Goal: Task Accomplishment & Management: Manage account settings

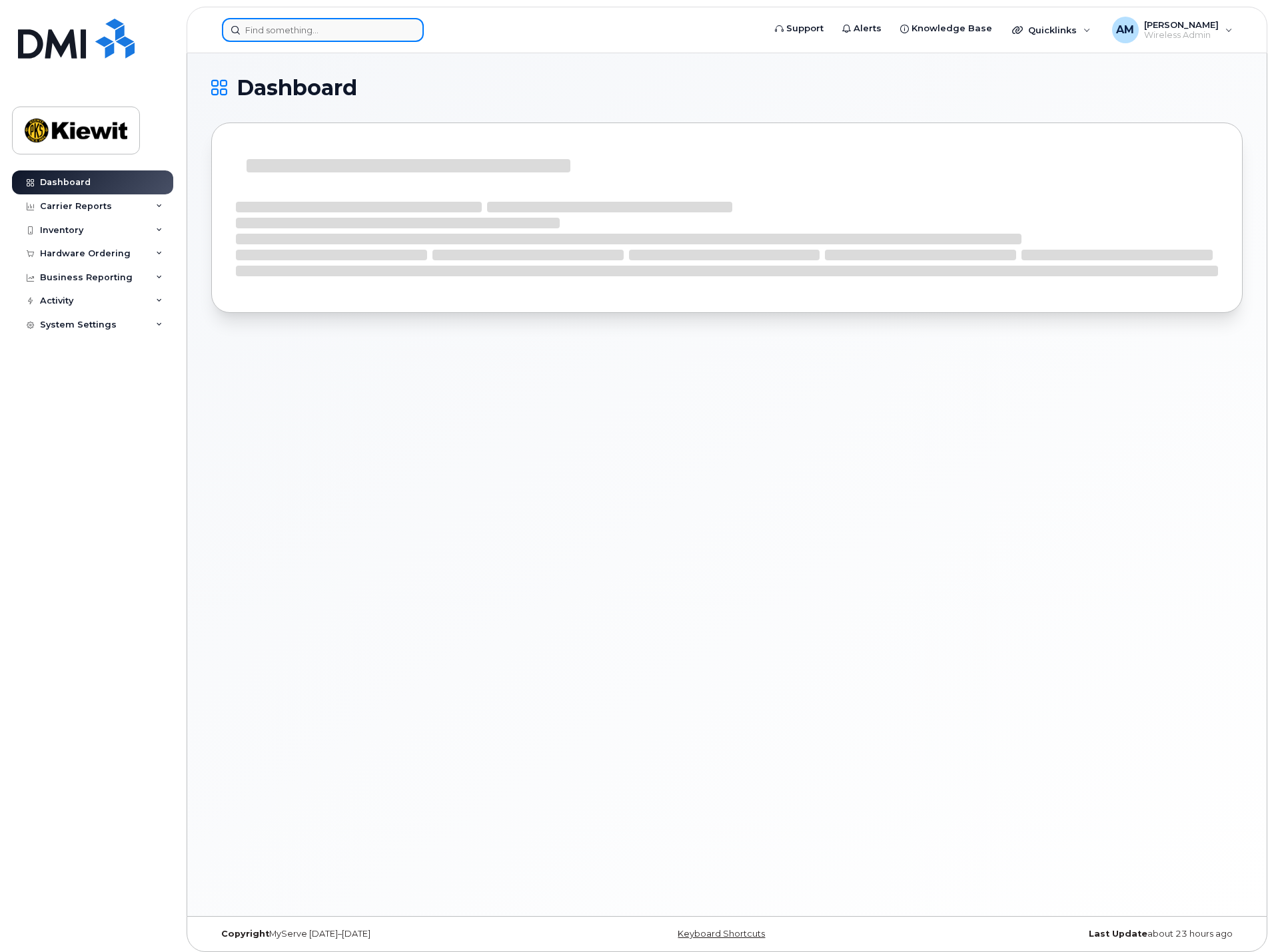
click at [301, 27] on input at bounding box center [323, 30] width 202 height 24
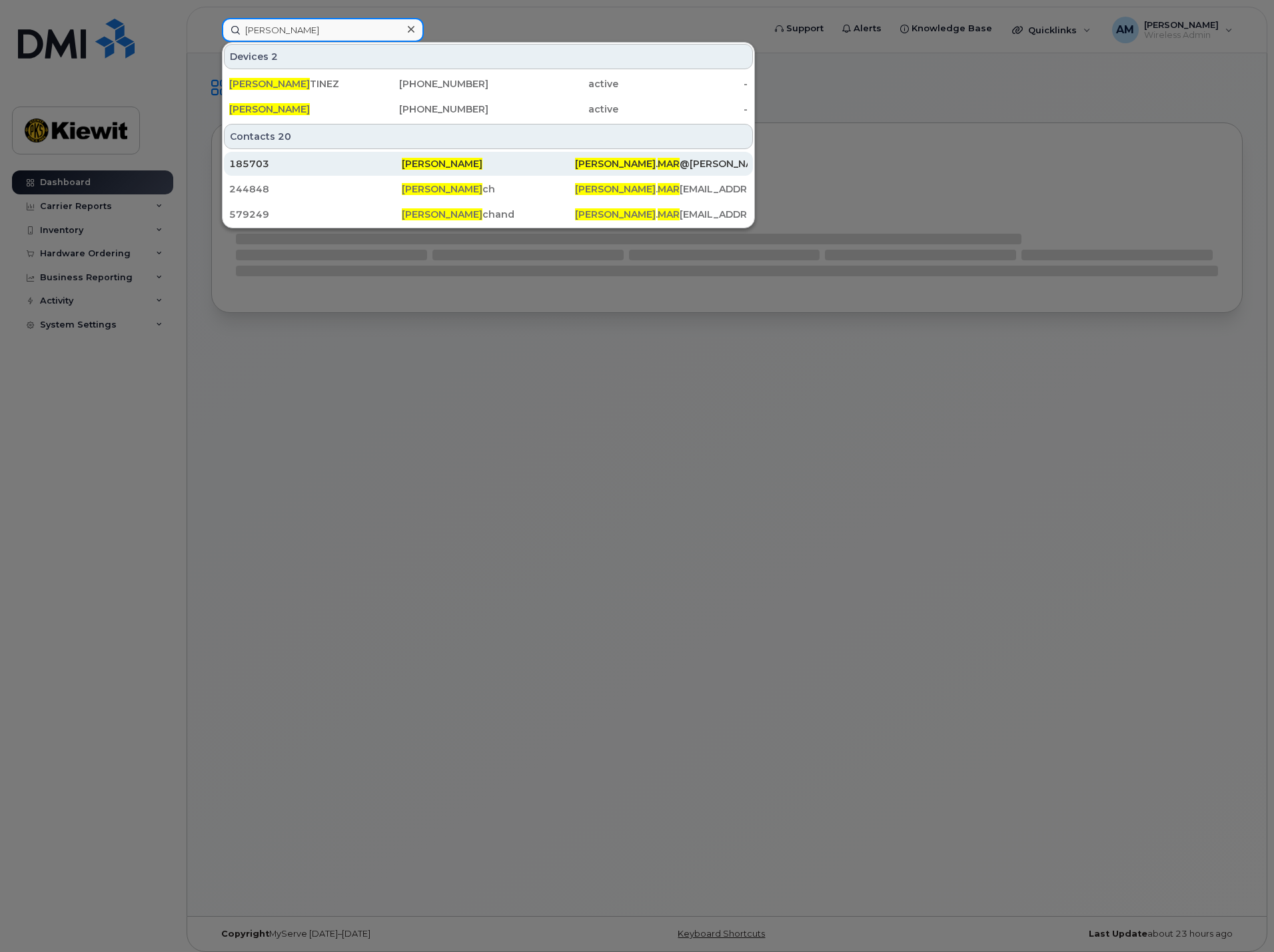
type input "[PERSON_NAME]"
click at [339, 165] on div "185703" at bounding box center [315, 163] width 172 height 14
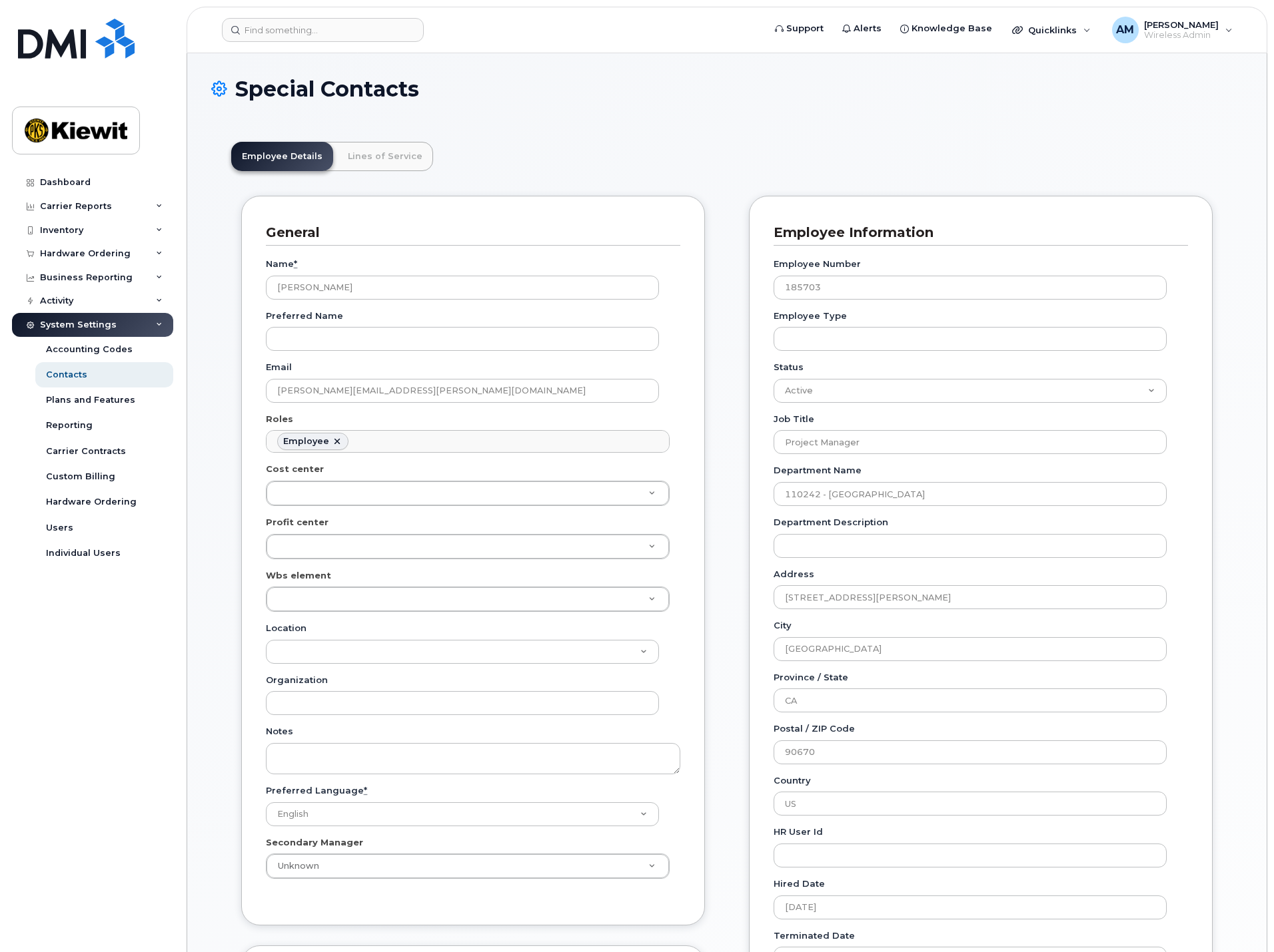
scroll to position [39, 0]
click at [343, 161] on link "Lines of Service" at bounding box center [385, 157] width 96 height 29
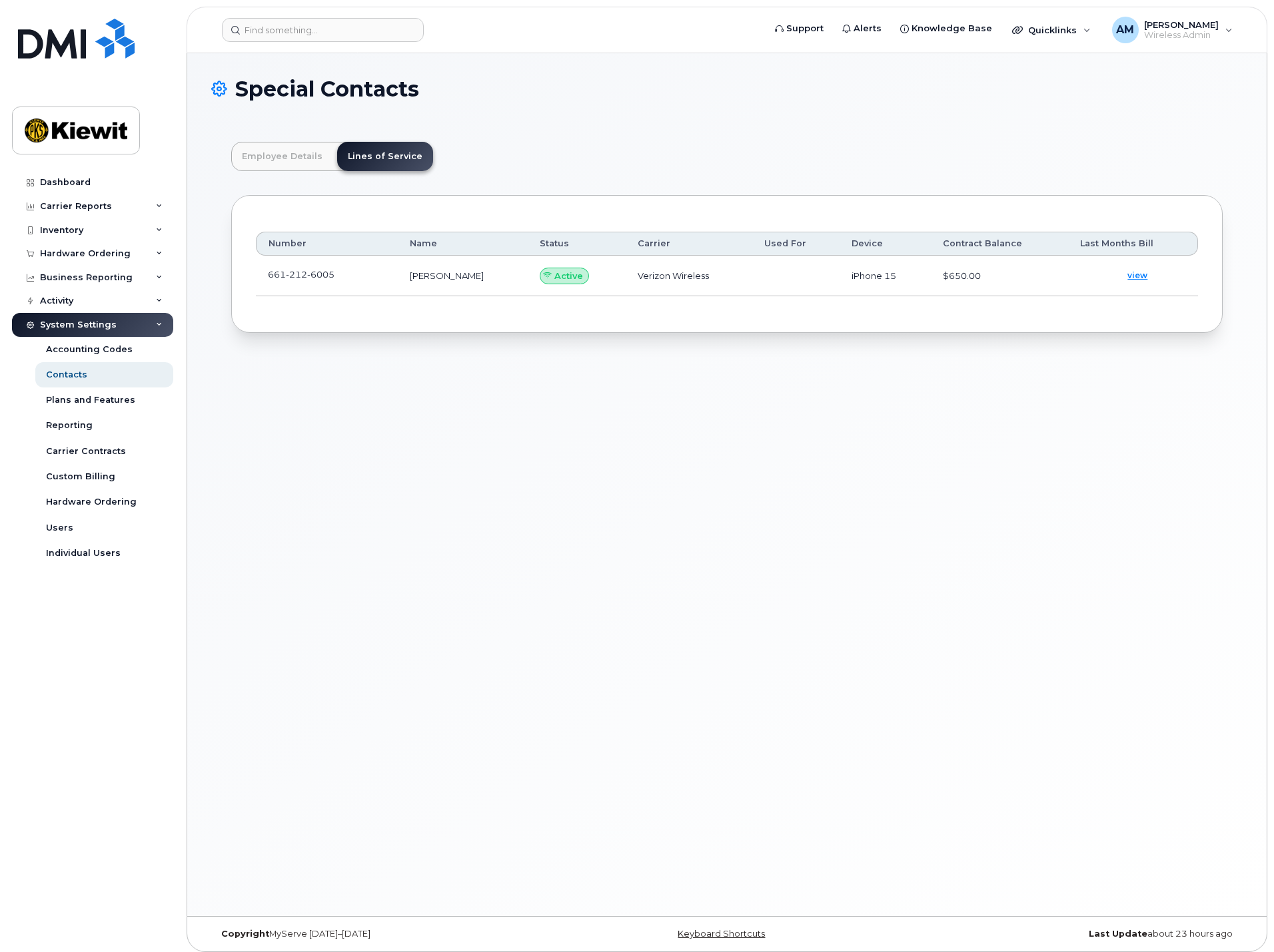
click at [409, 277] on td "[PERSON_NAME]" at bounding box center [462, 275] width 130 height 41
click at [300, 152] on link "Employee Details" at bounding box center [282, 157] width 101 height 29
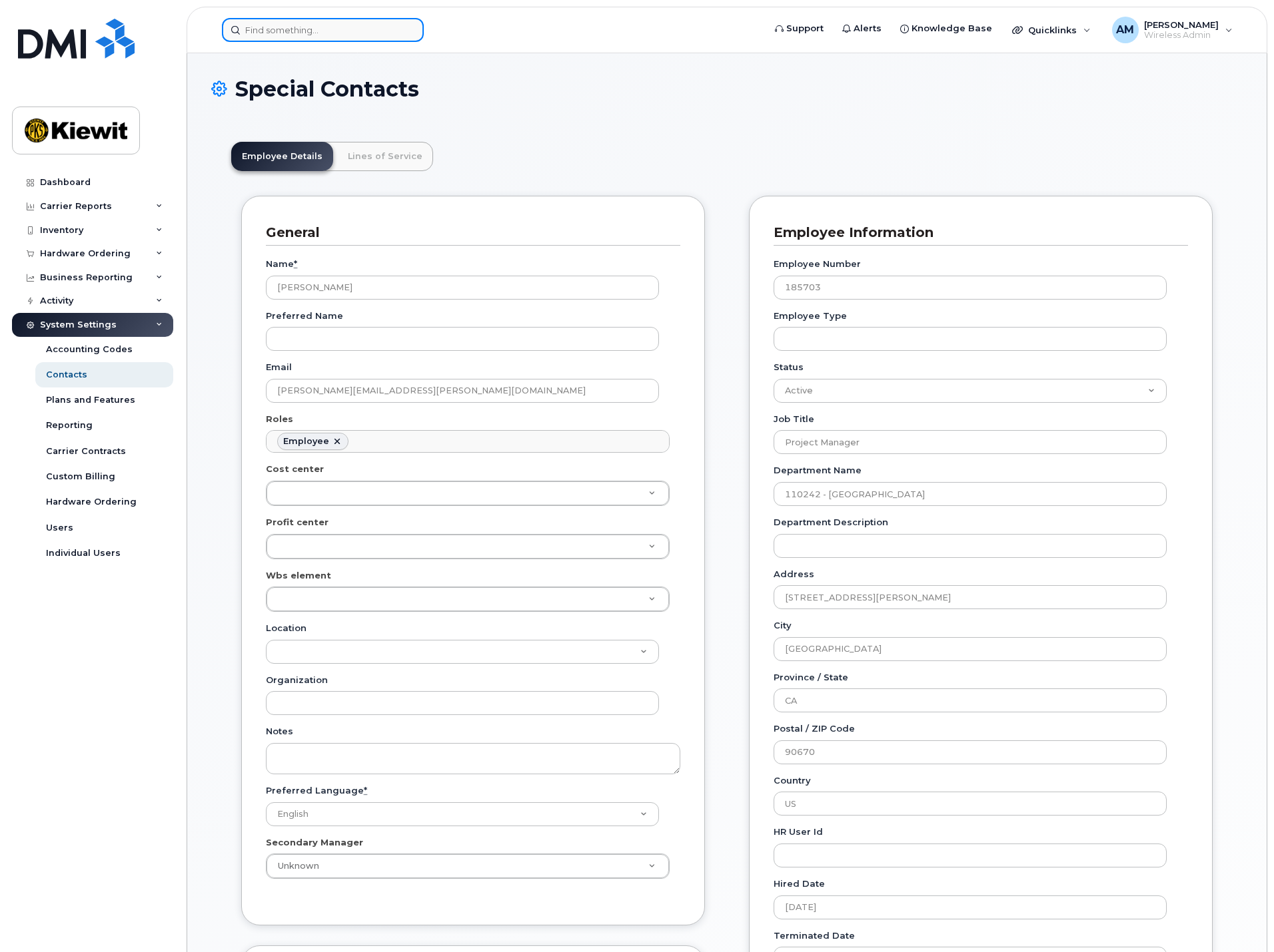
click at [288, 34] on input at bounding box center [323, 30] width 202 height 24
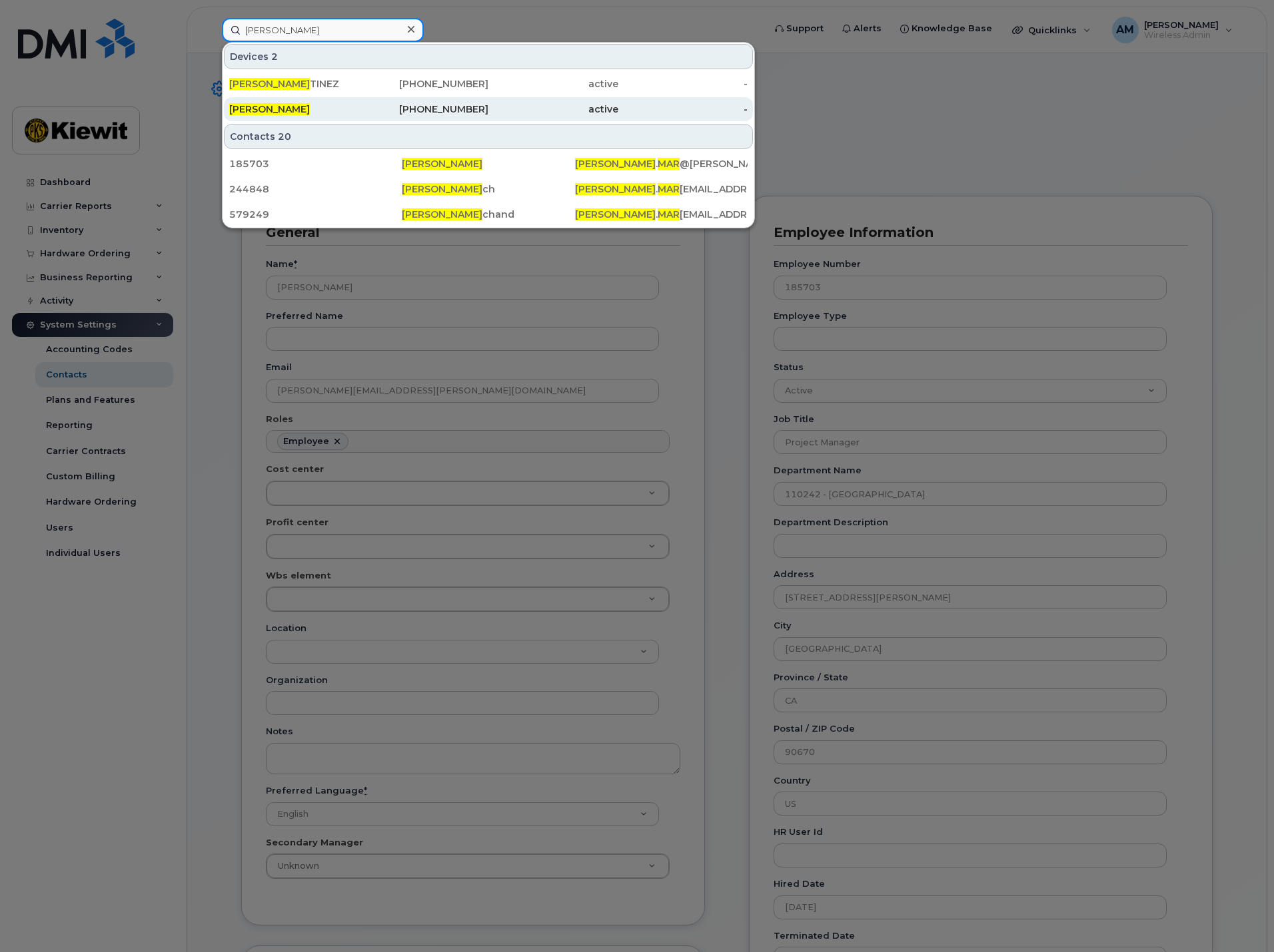
type input "brian mar"
click at [318, 113] on div "BRIAN MAR" at bounding box center [294, 109] width 130 height 14
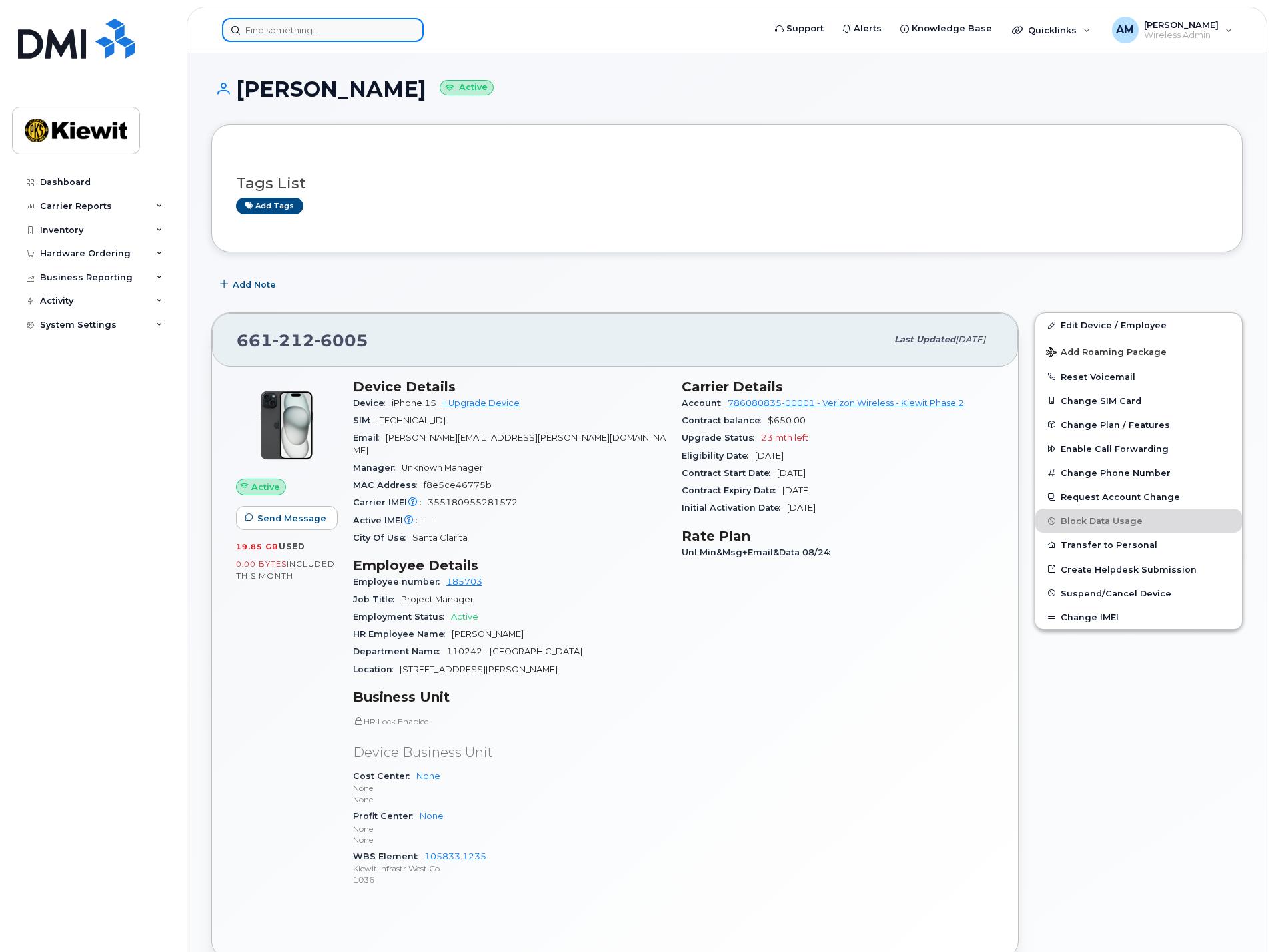
click at [272, 19] on input at bounding box center [323, 30] width 202 height 24
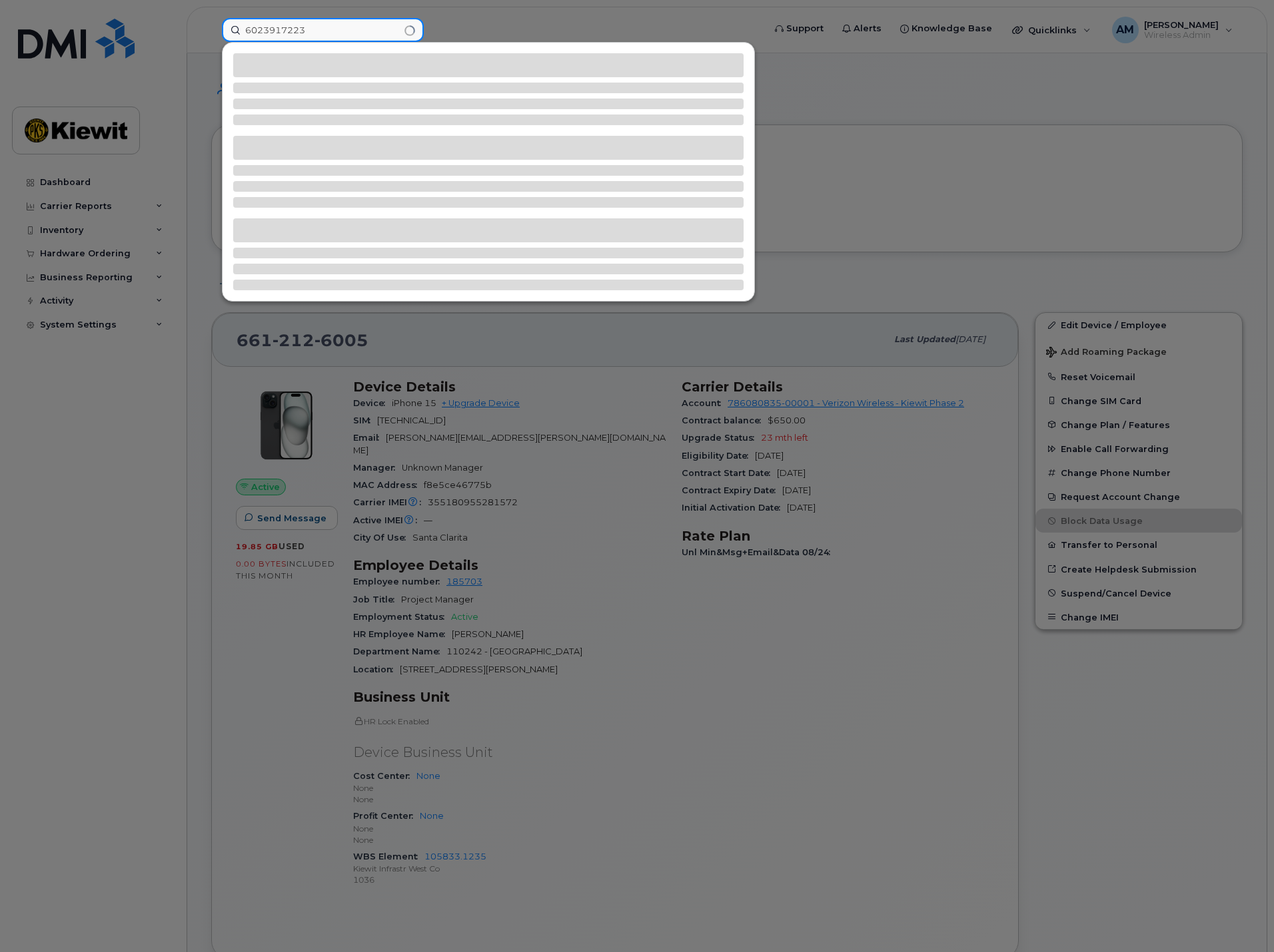
type input "6023917223"
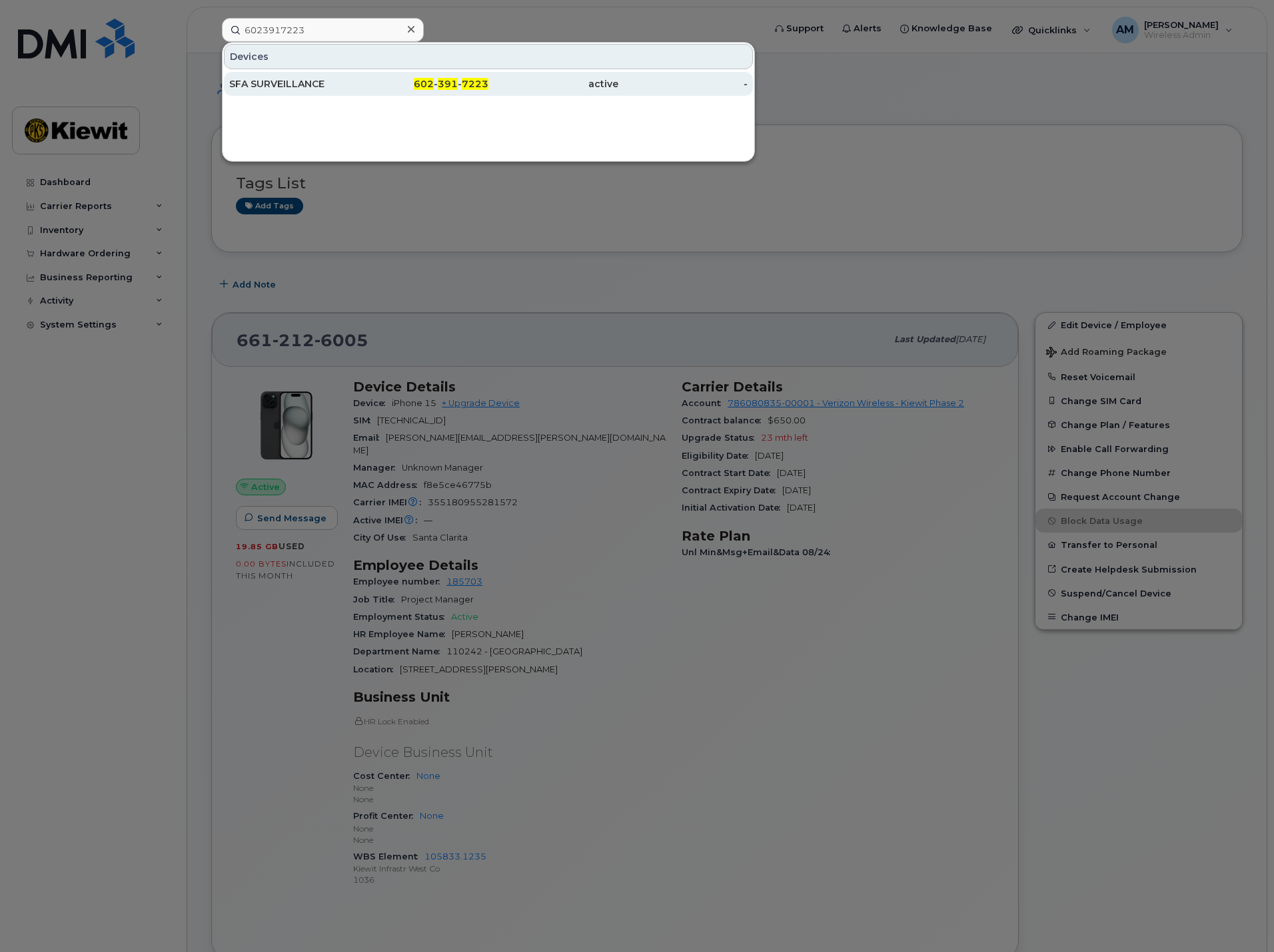
click at [284, 87] on div "SFA SURVEILLANCE" at bounding box center [294, 83] width 130 height 14
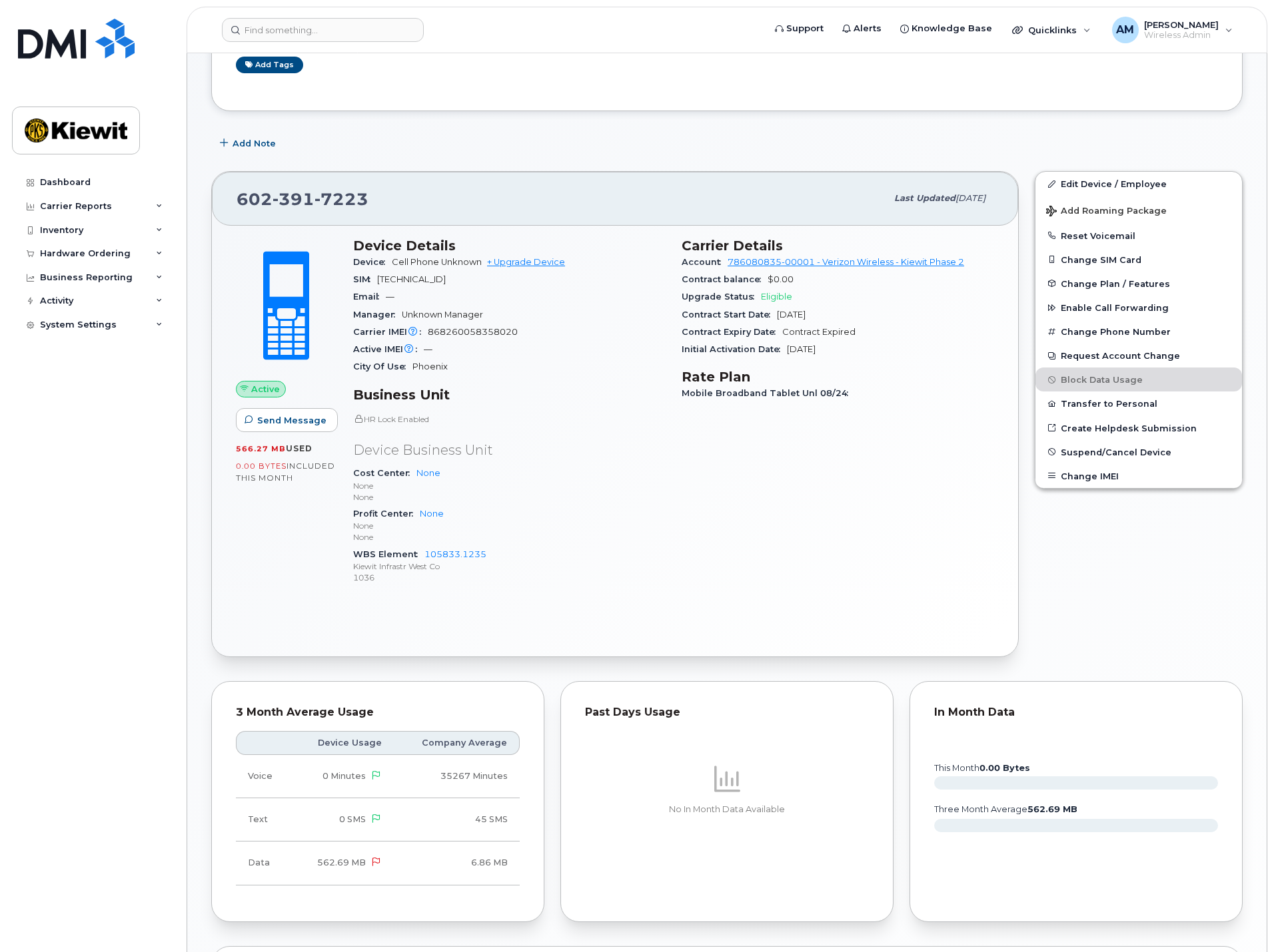
scroll to position [110, 0]
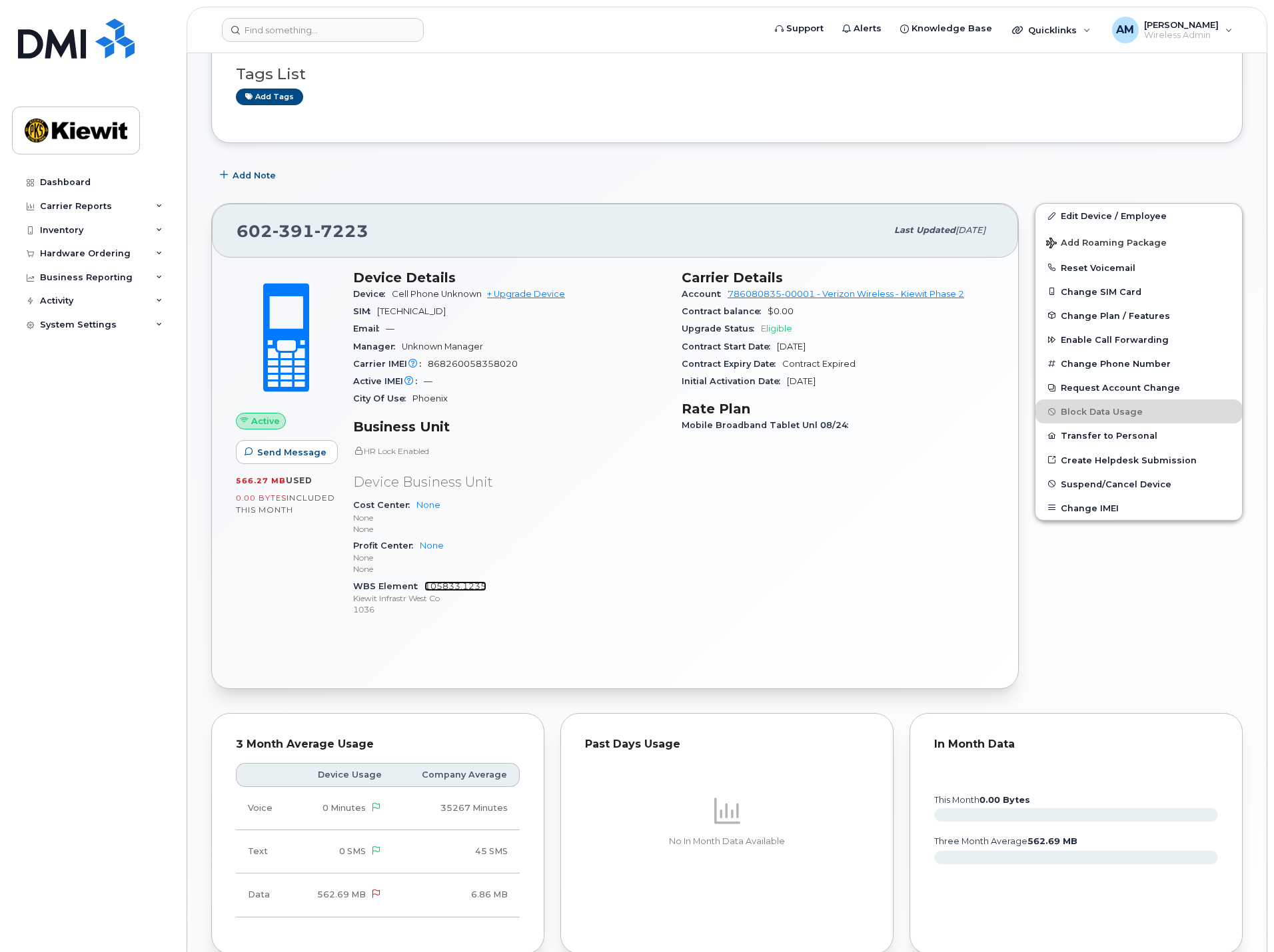
click at [458, 587] on link "105833.1235" at bounding box center [455, 586] width 62 height 10
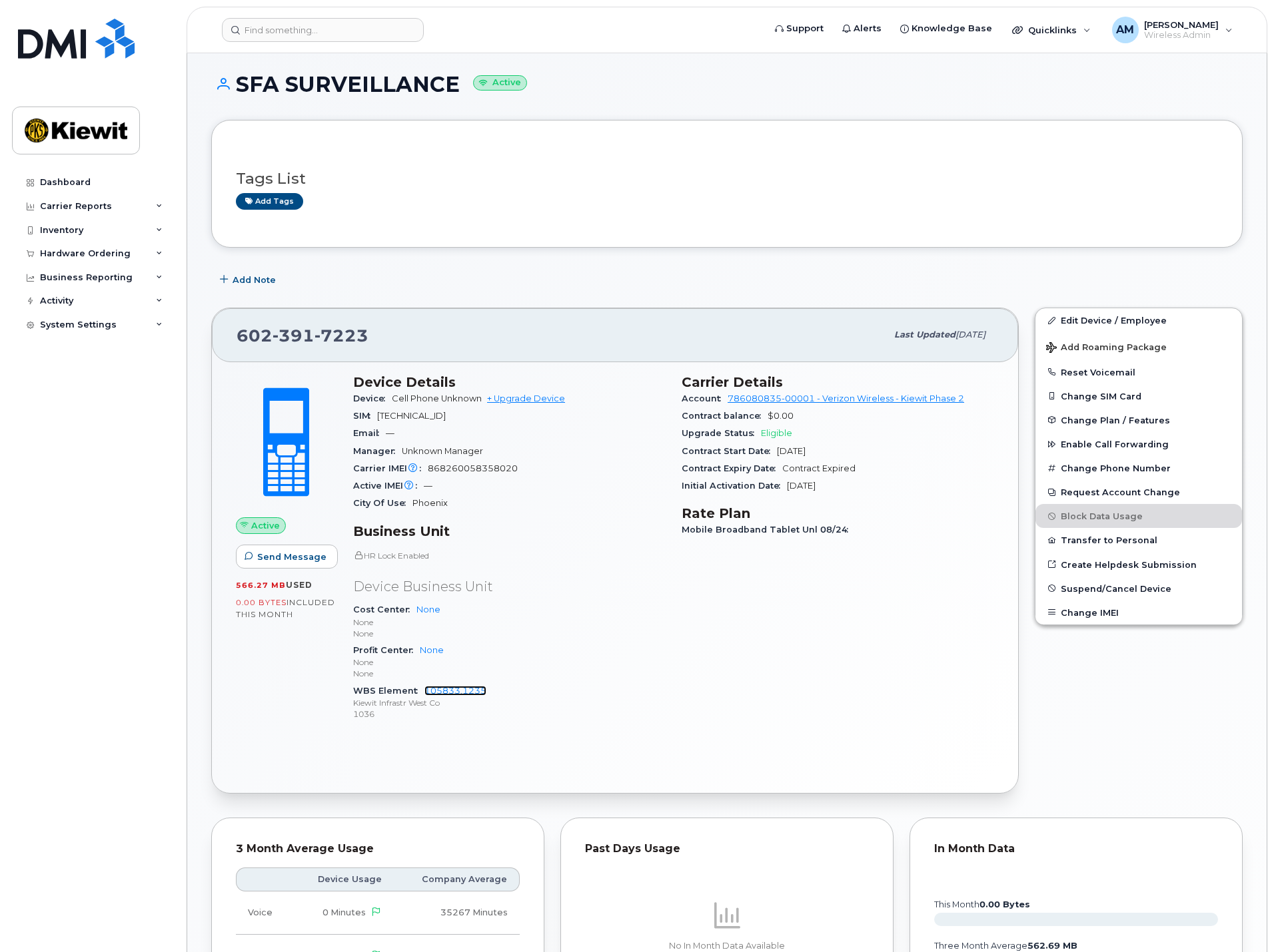
scroll to position [0, 0]
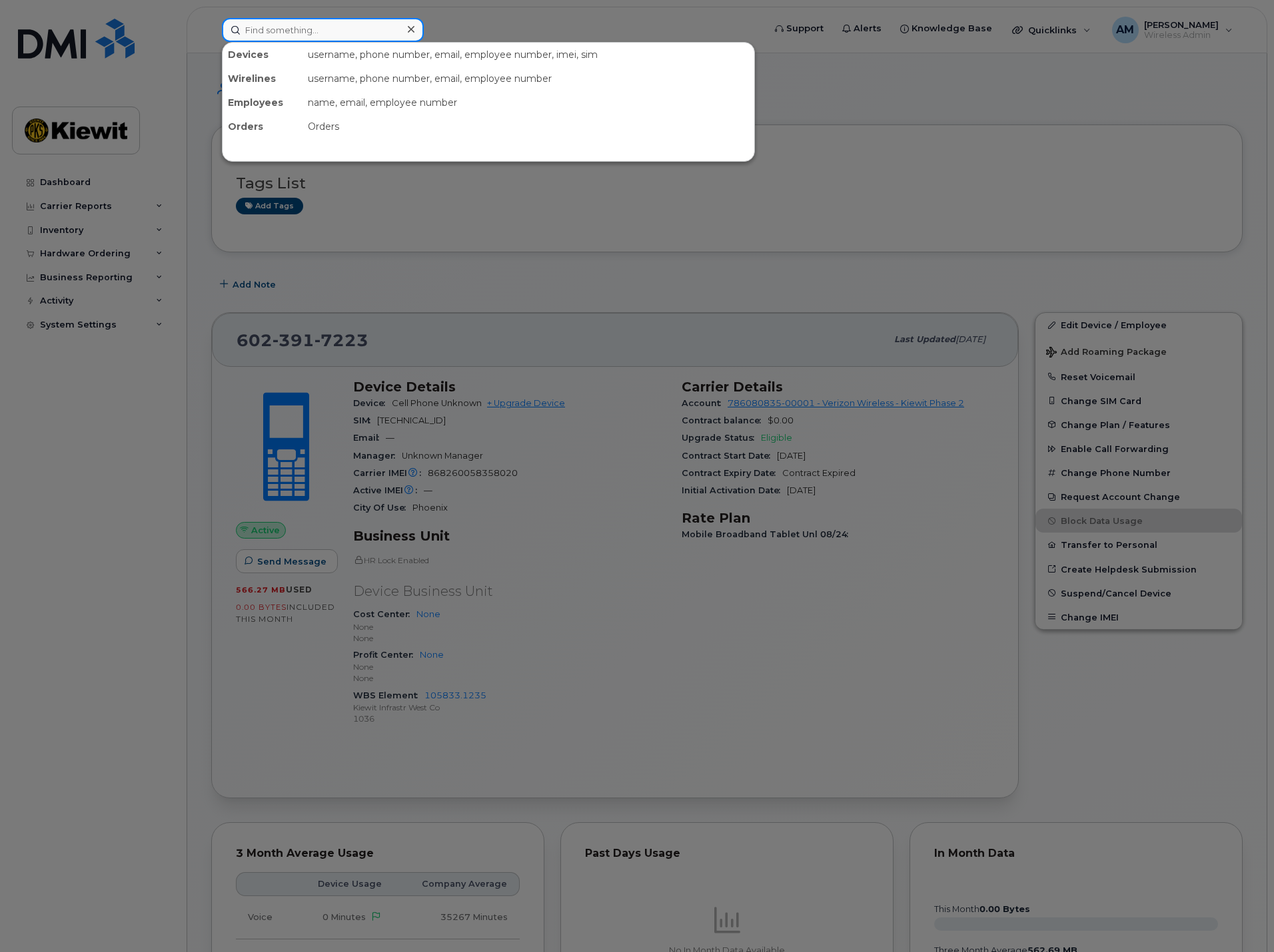
click at [315, 25] on input at bounding box center [323, 30] width 202 height 24
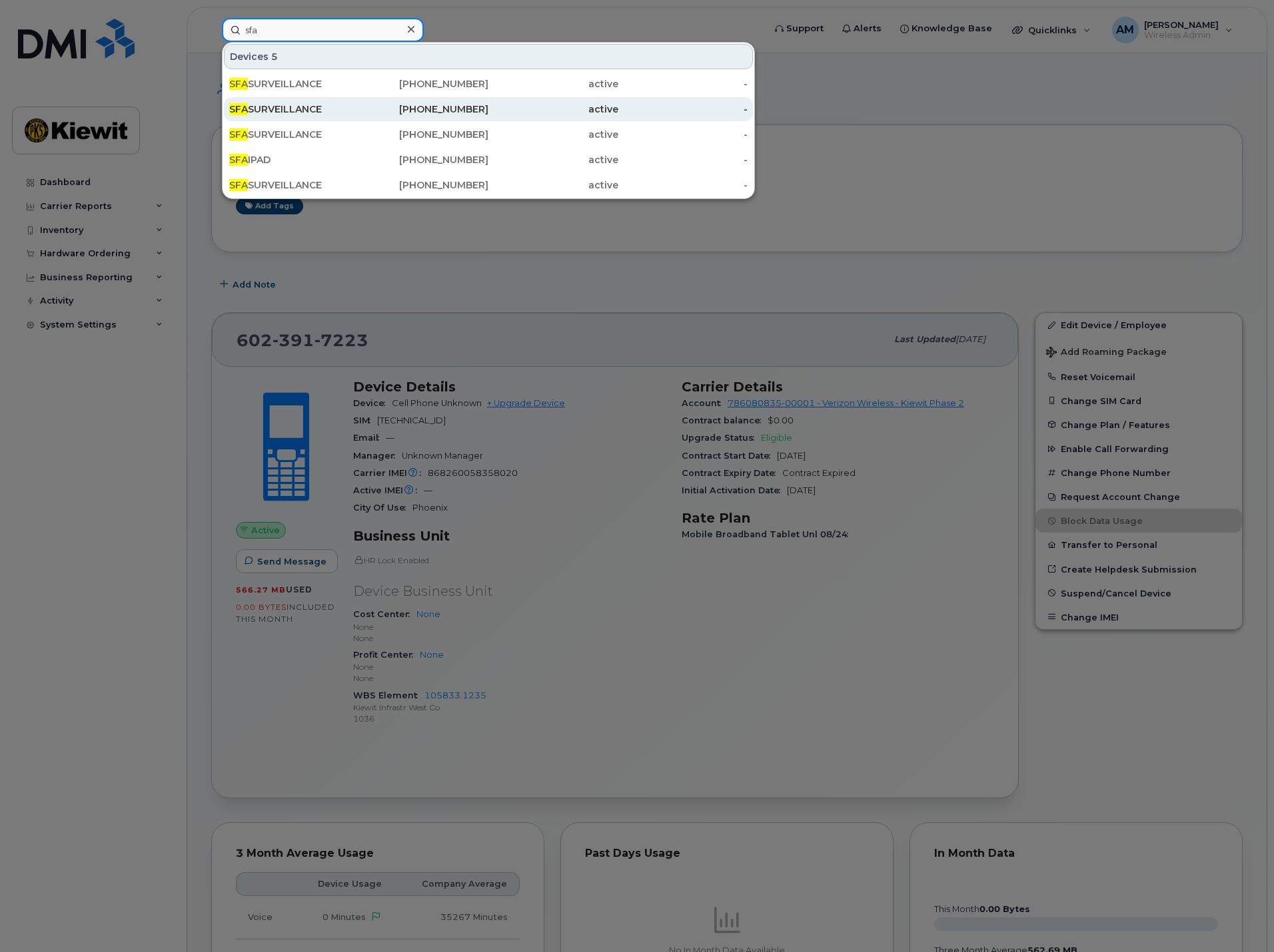
type input "sfa"
click at [449, 105] on div "562-329-3506" at bounding box center [423, 109] width 130 height 14
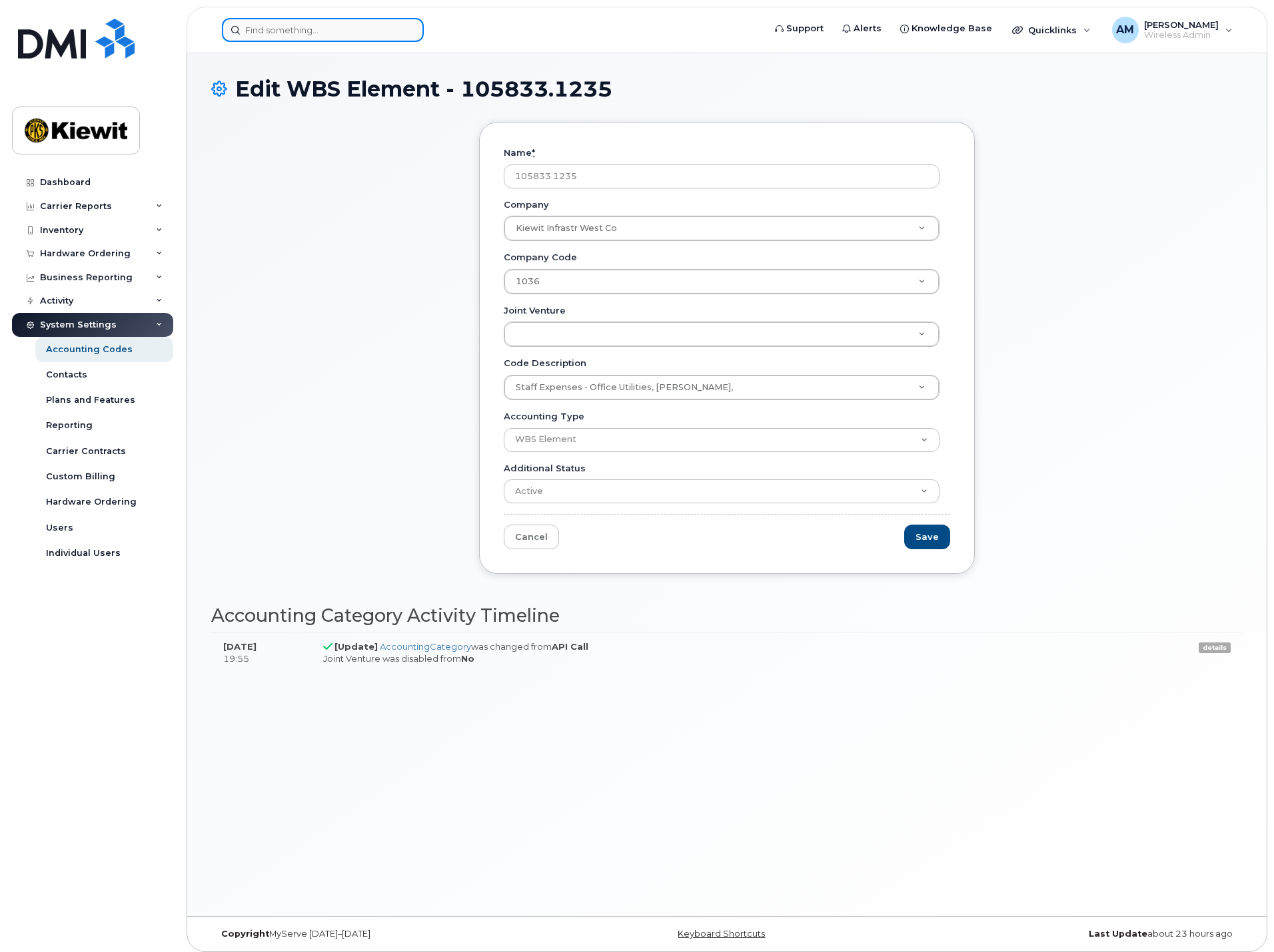
click at [293, 29] on input at bounding box center [323, 30] width 202 height 24
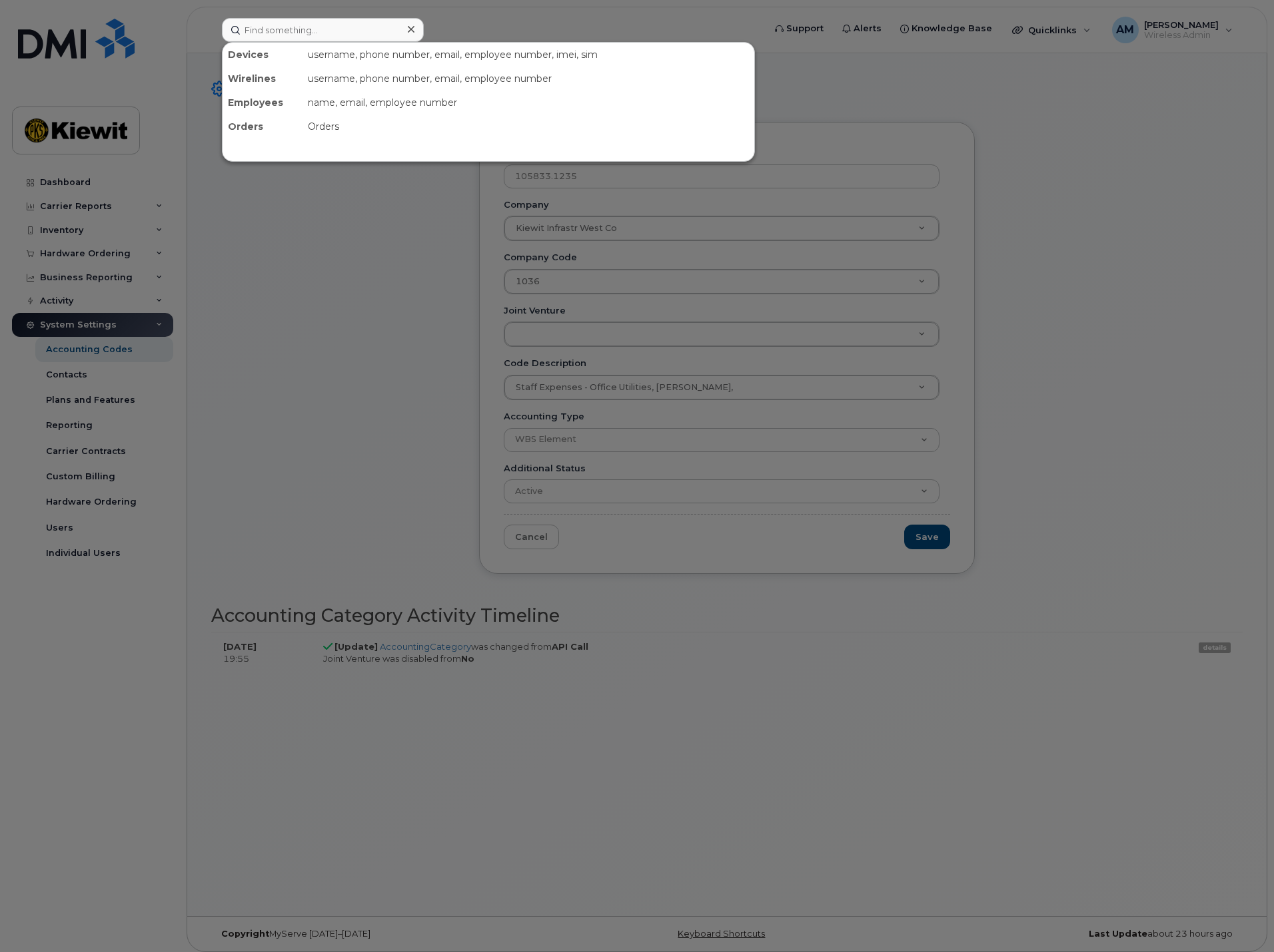
drag, startPoint x: 717, startPoint y: 680, endPoint x: 710, endPoint y: 683, distance: 7.6
click at [717, 680] on div at bounding box center [637, 476] width 1274 height 952
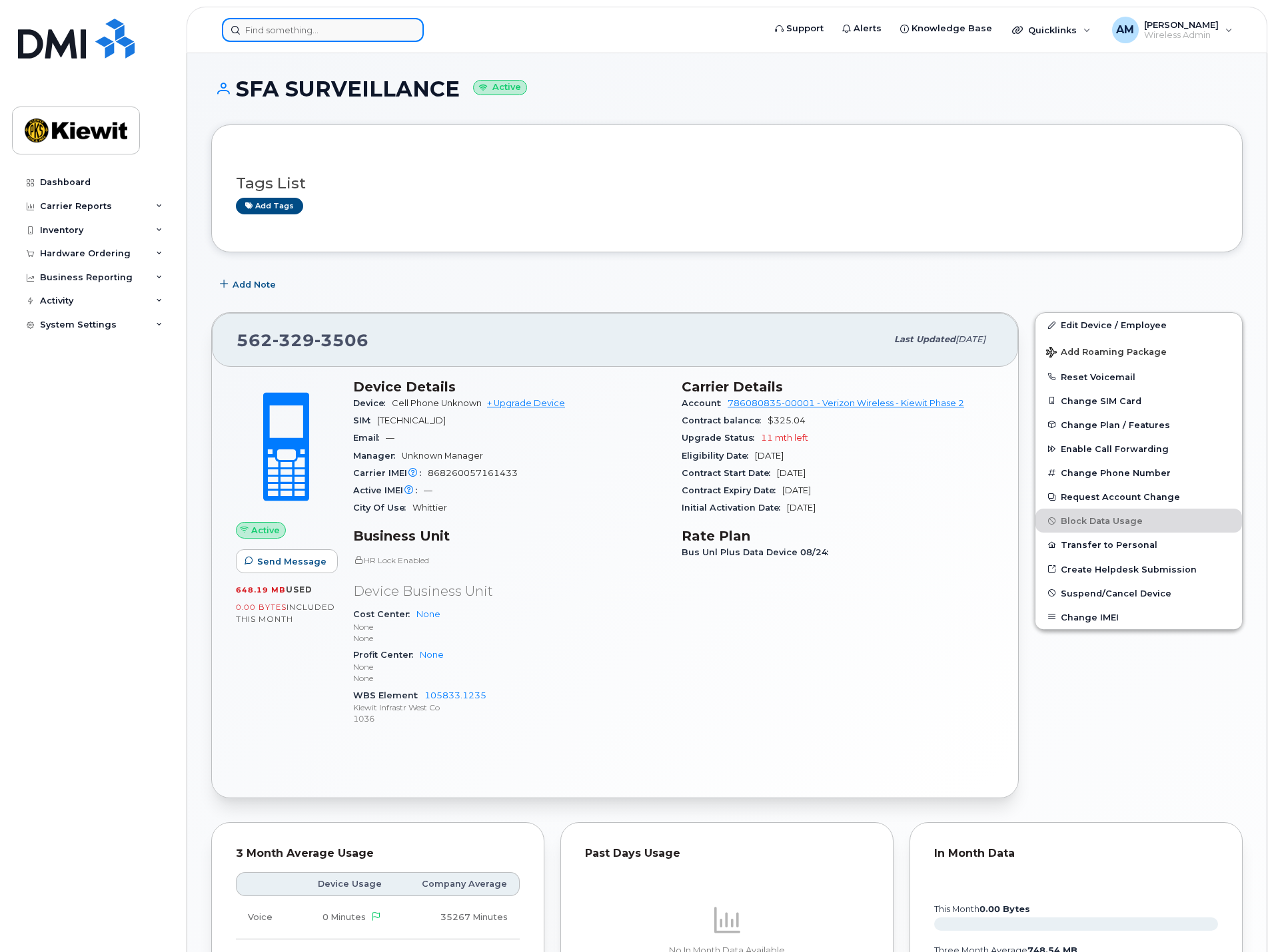
click at [269, 26] on input at bounding box center [323, 30] width 202 height 24
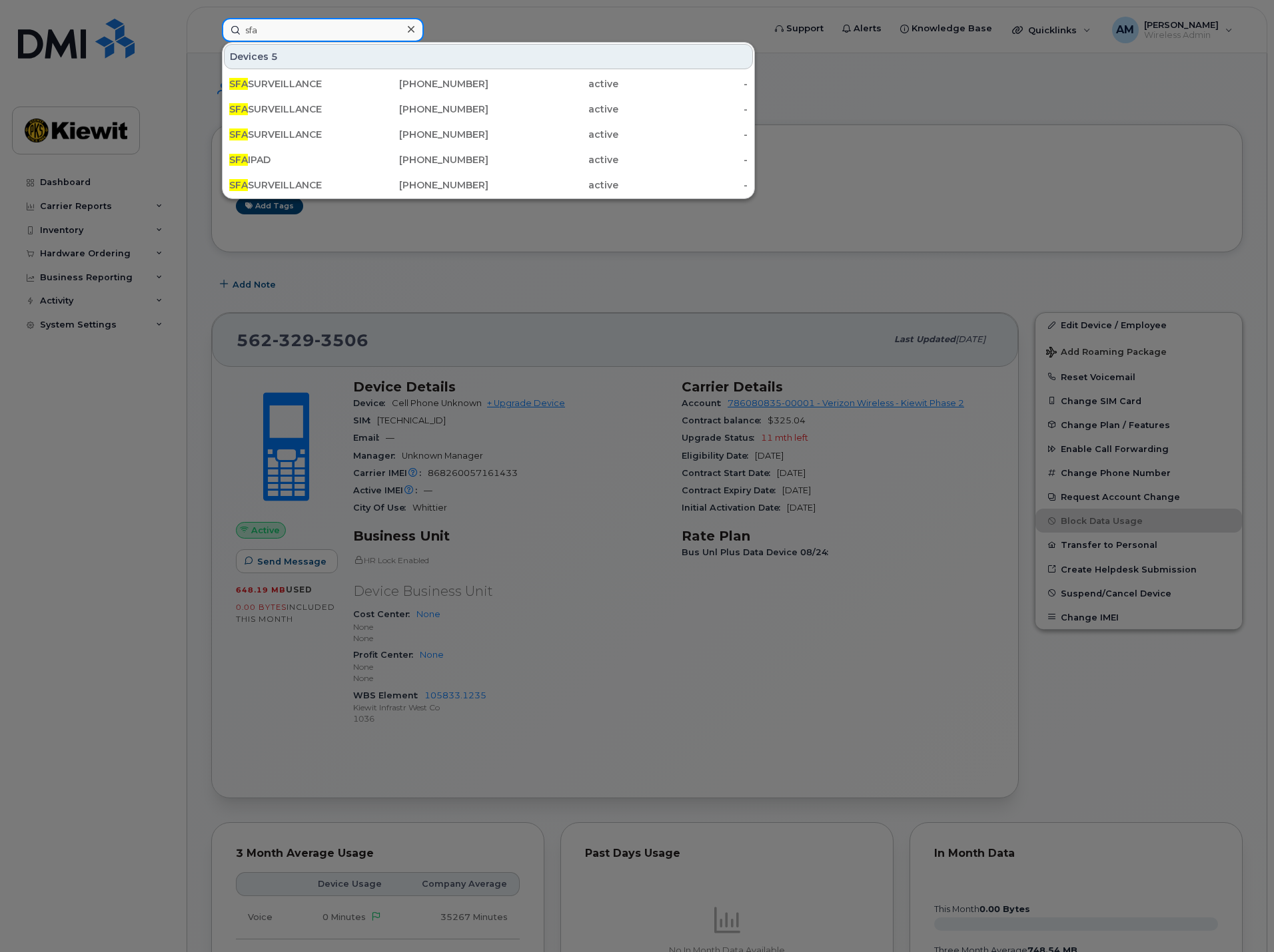
type input "sfa"
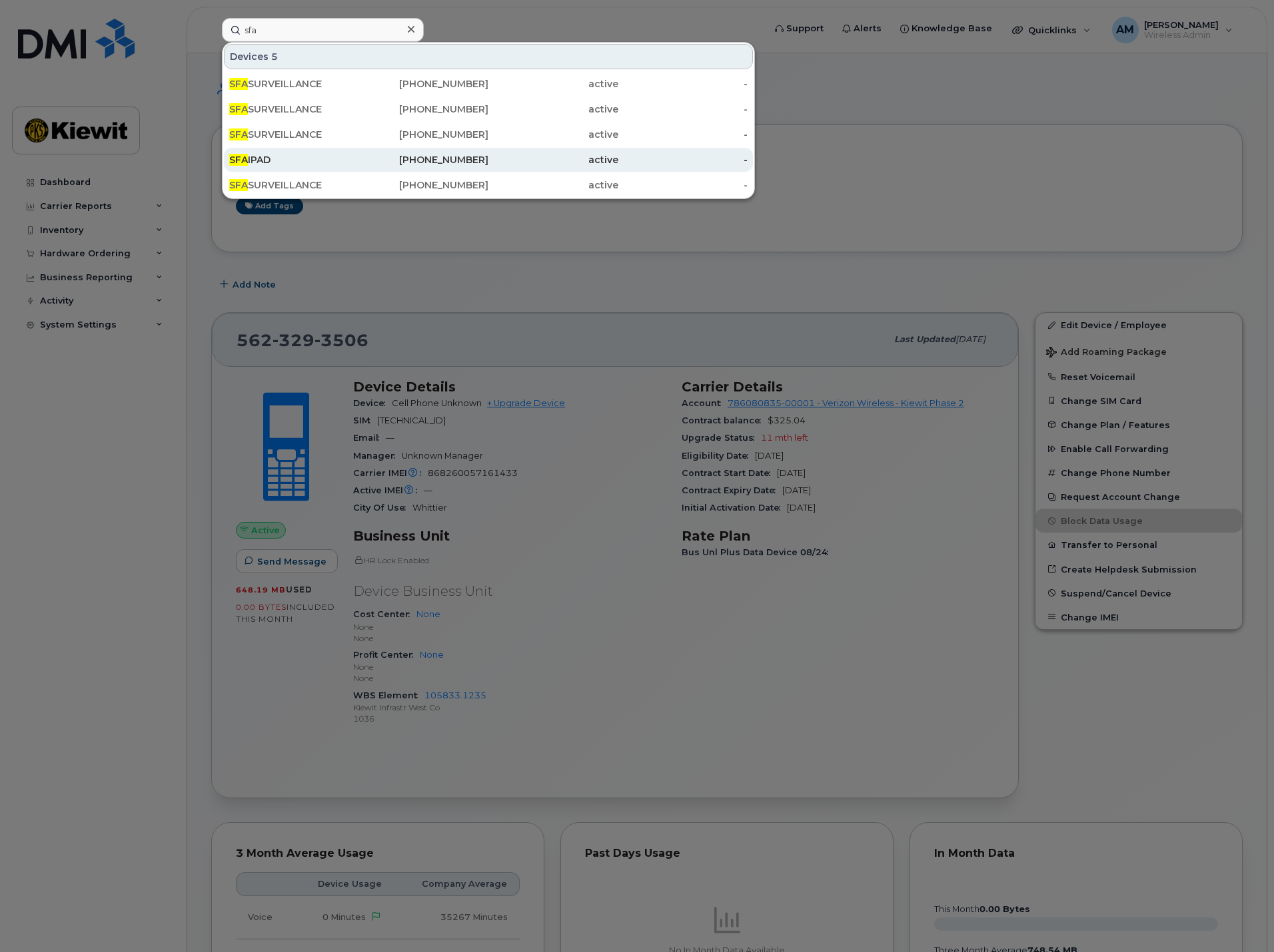
click at [346, 164] on div "SFA IPAD" at bounding box center [294, 159] width 130 height 14
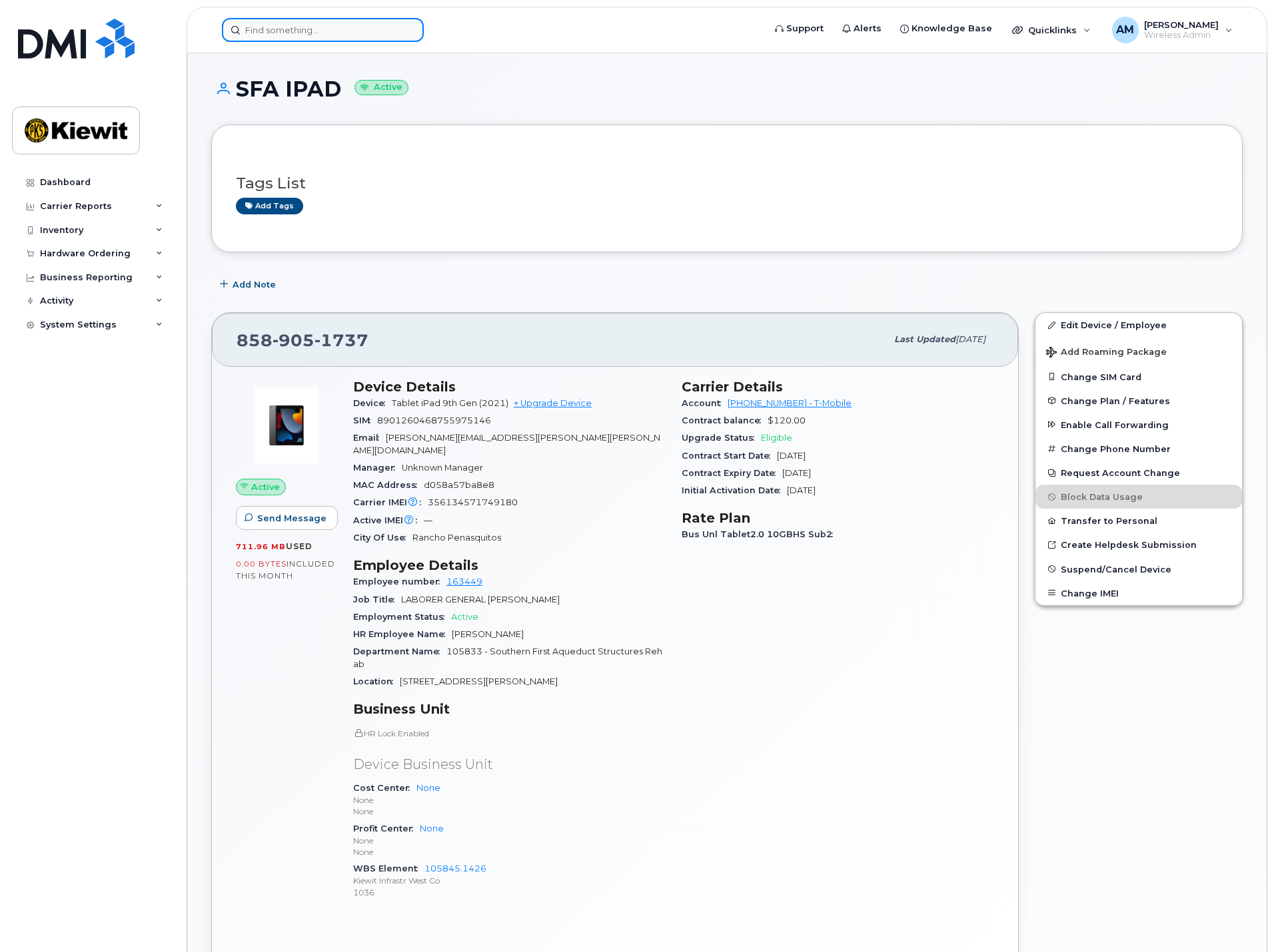
click at [302, 20] on input at bounding box center [323, 30] width 202 height 24
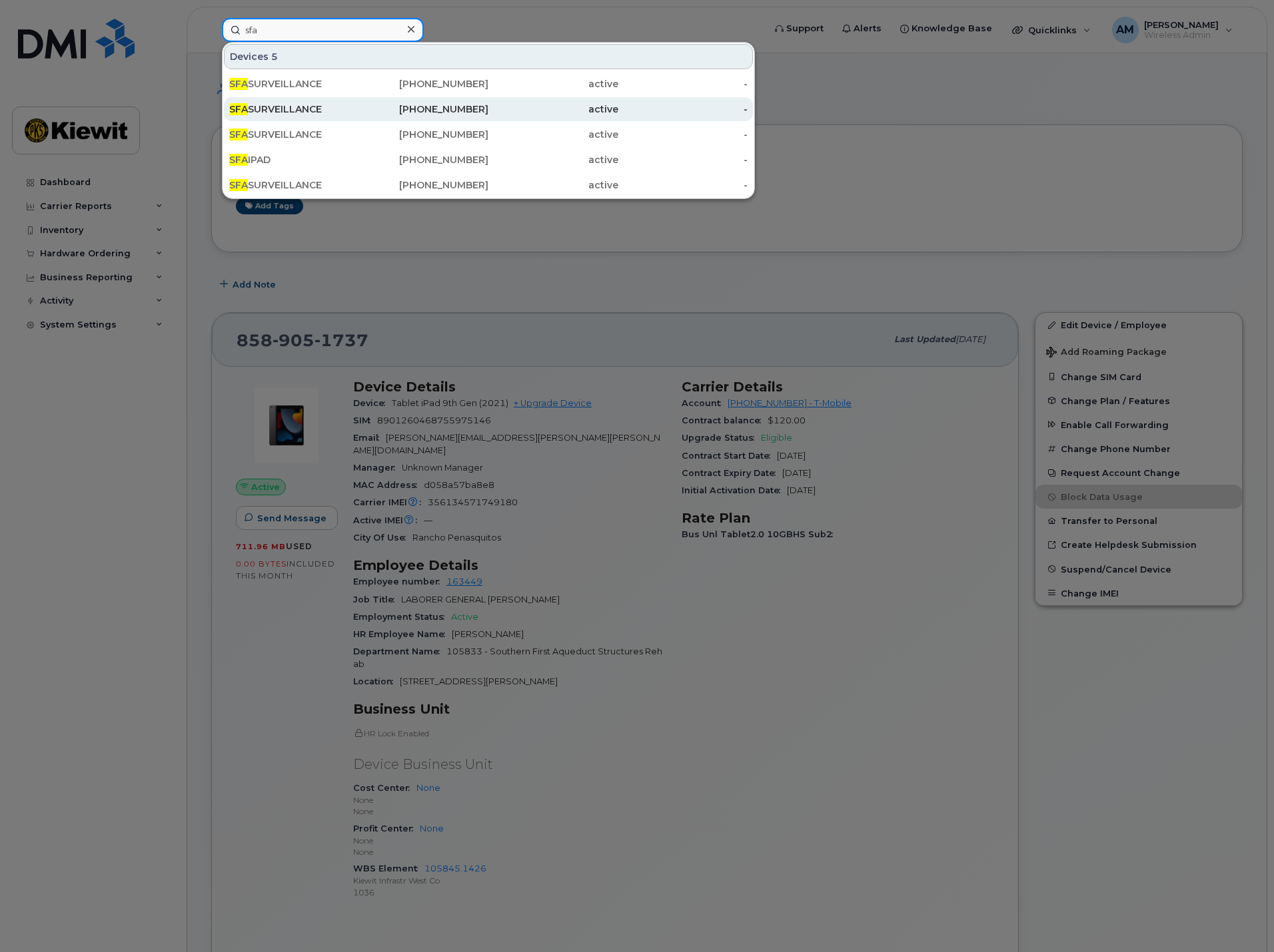
type input "sfa"
click at [336, 104] on div "SFA SURVEILLANCE" at bounding box center [294, 109] width 130 height 14
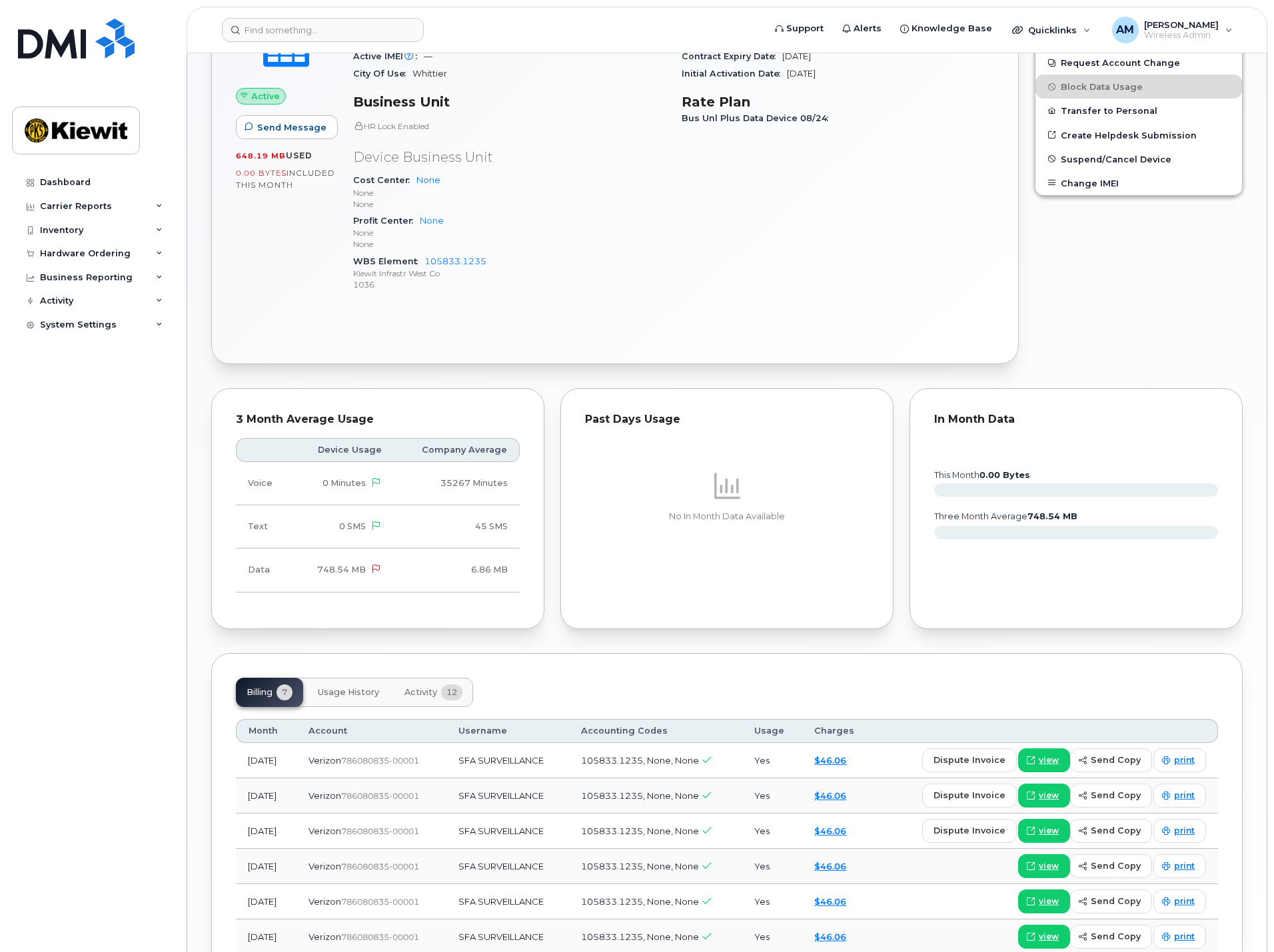
scroll to position [533, 0]
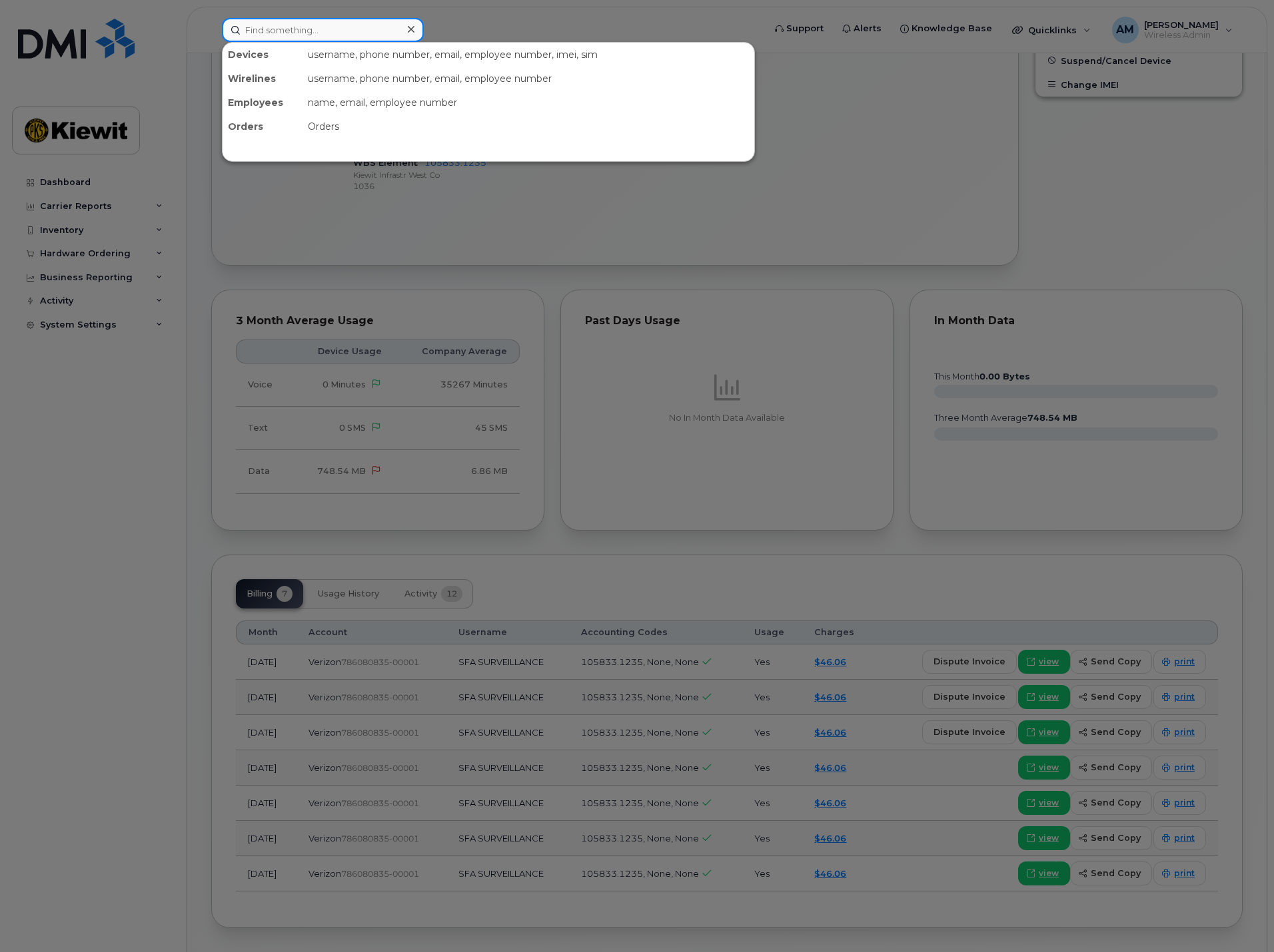
click at [304, 26] on input at bounding box center [323, 30] width 202 height 24
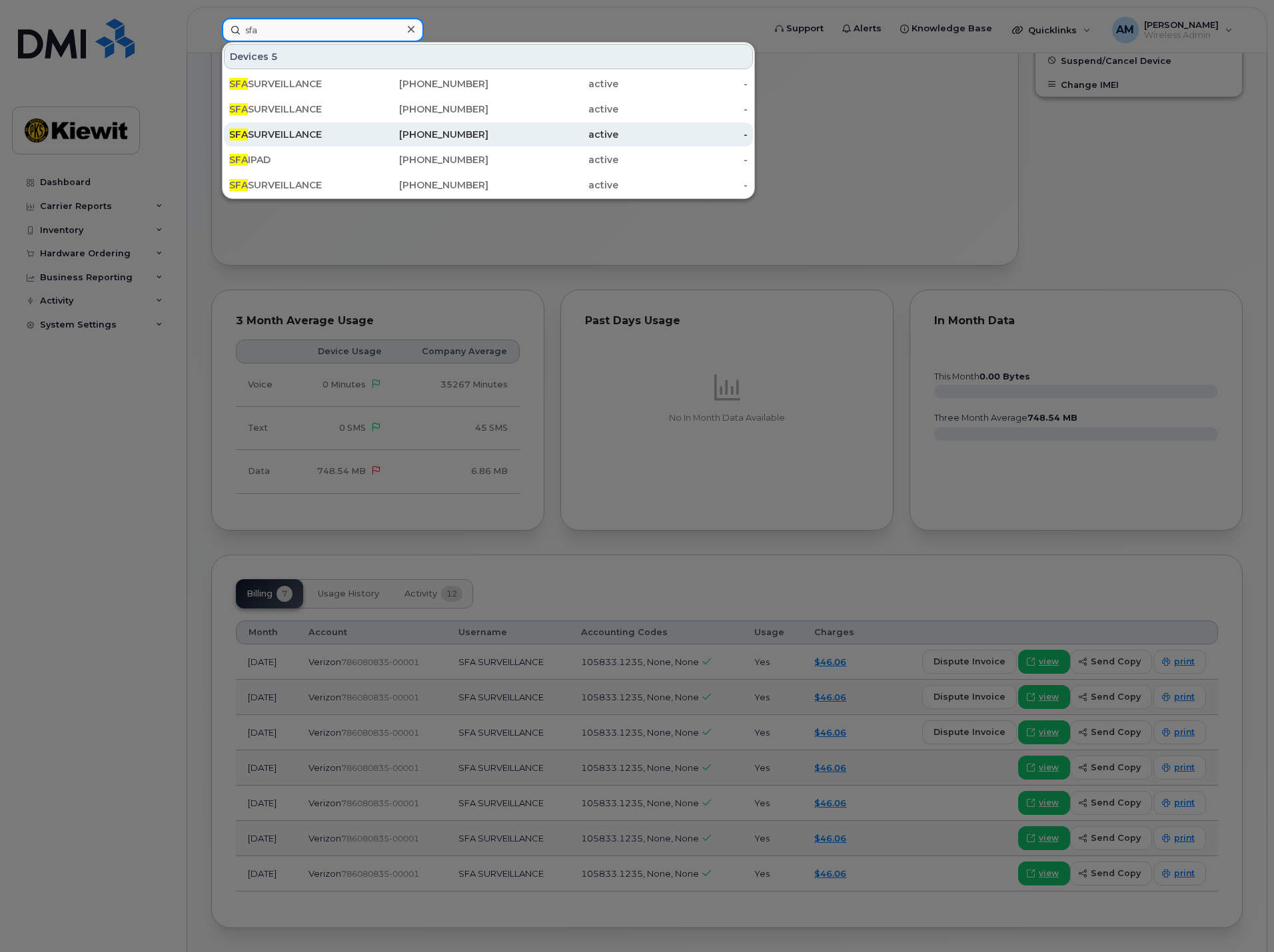
type input "sfa"
click at [321, 136] on div "SFA SURVEILLANCE" at bounding box center [294, 134] width 130 height 14
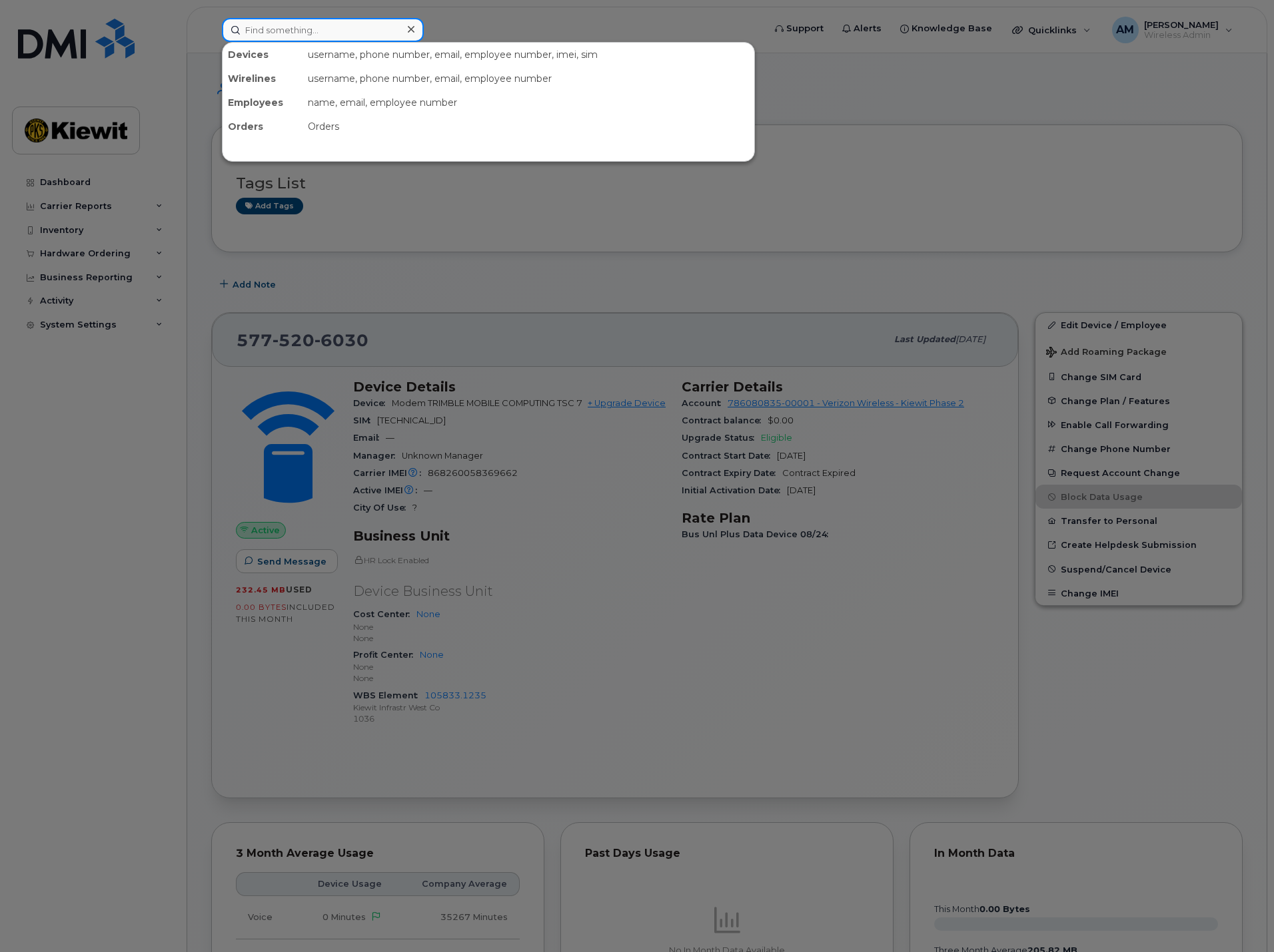
click at [289, 37] on input at bounding box center [323, 30] width 202 height 24
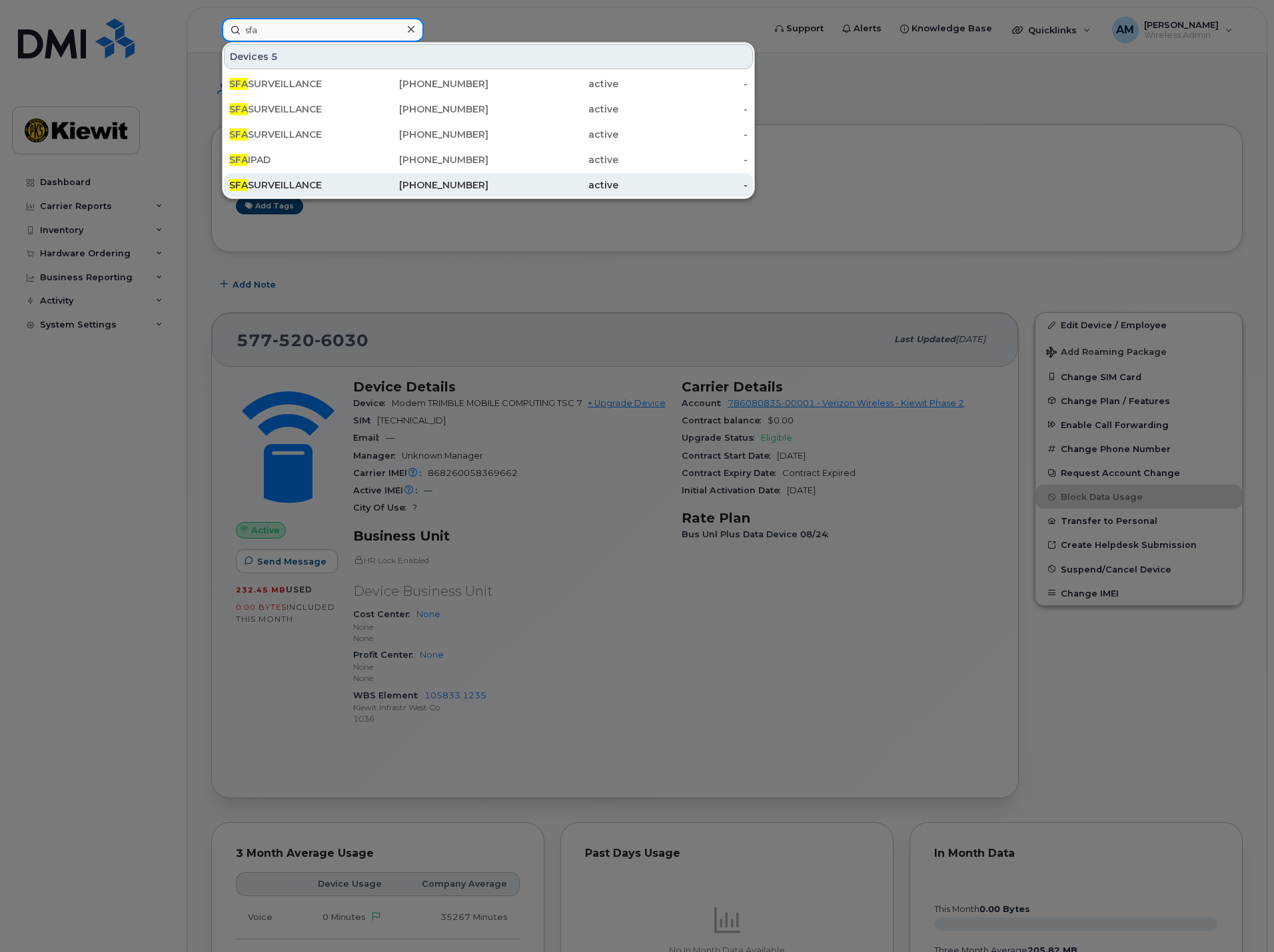
type input "sfa"
click at [290, 182] on div "SFA SURVEILLANCE" at bounding box center [294, 185] width 130 height 14
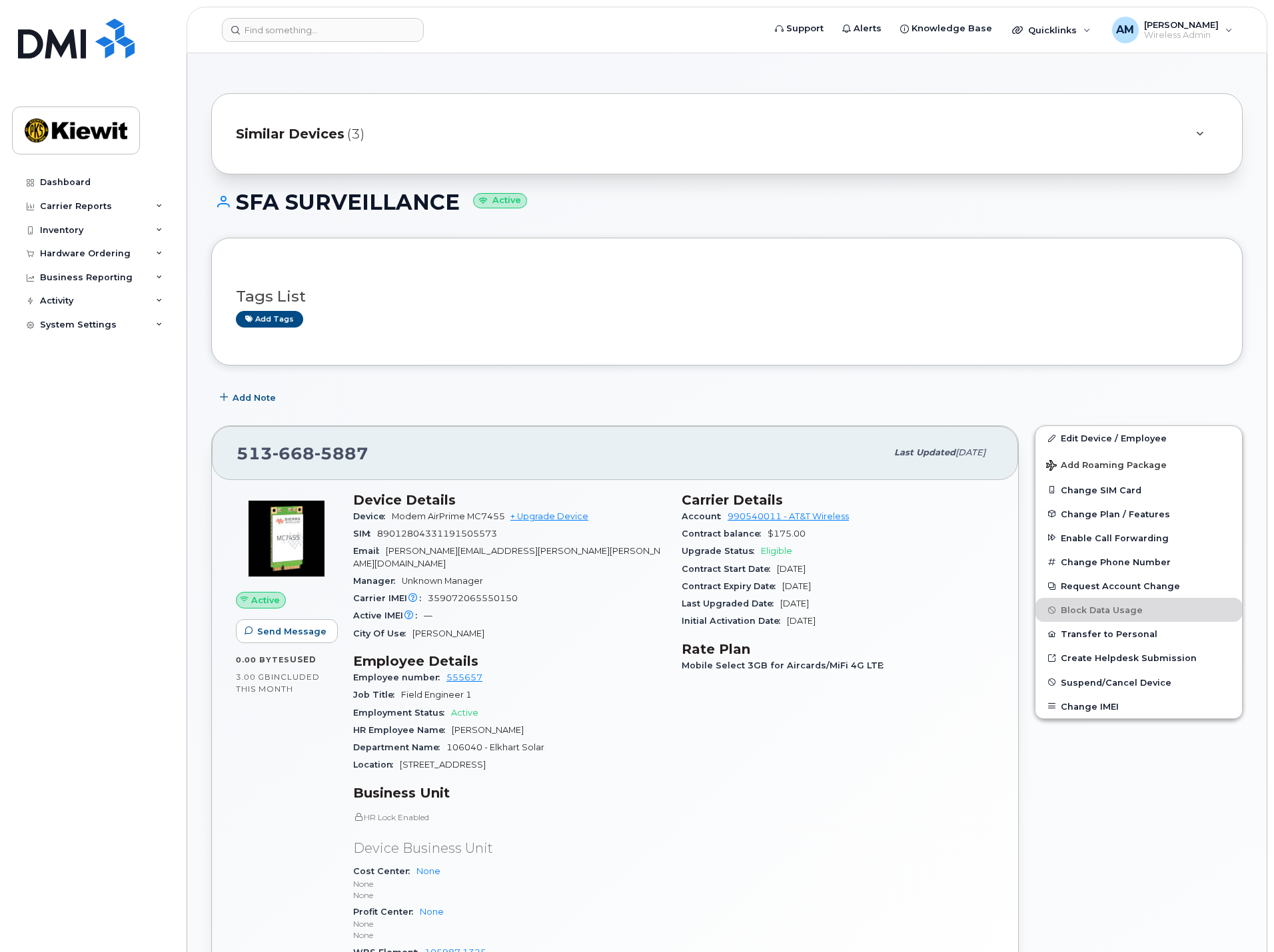
click at [301, 531] on img at bounding box center [286, 539] width 80 height 80
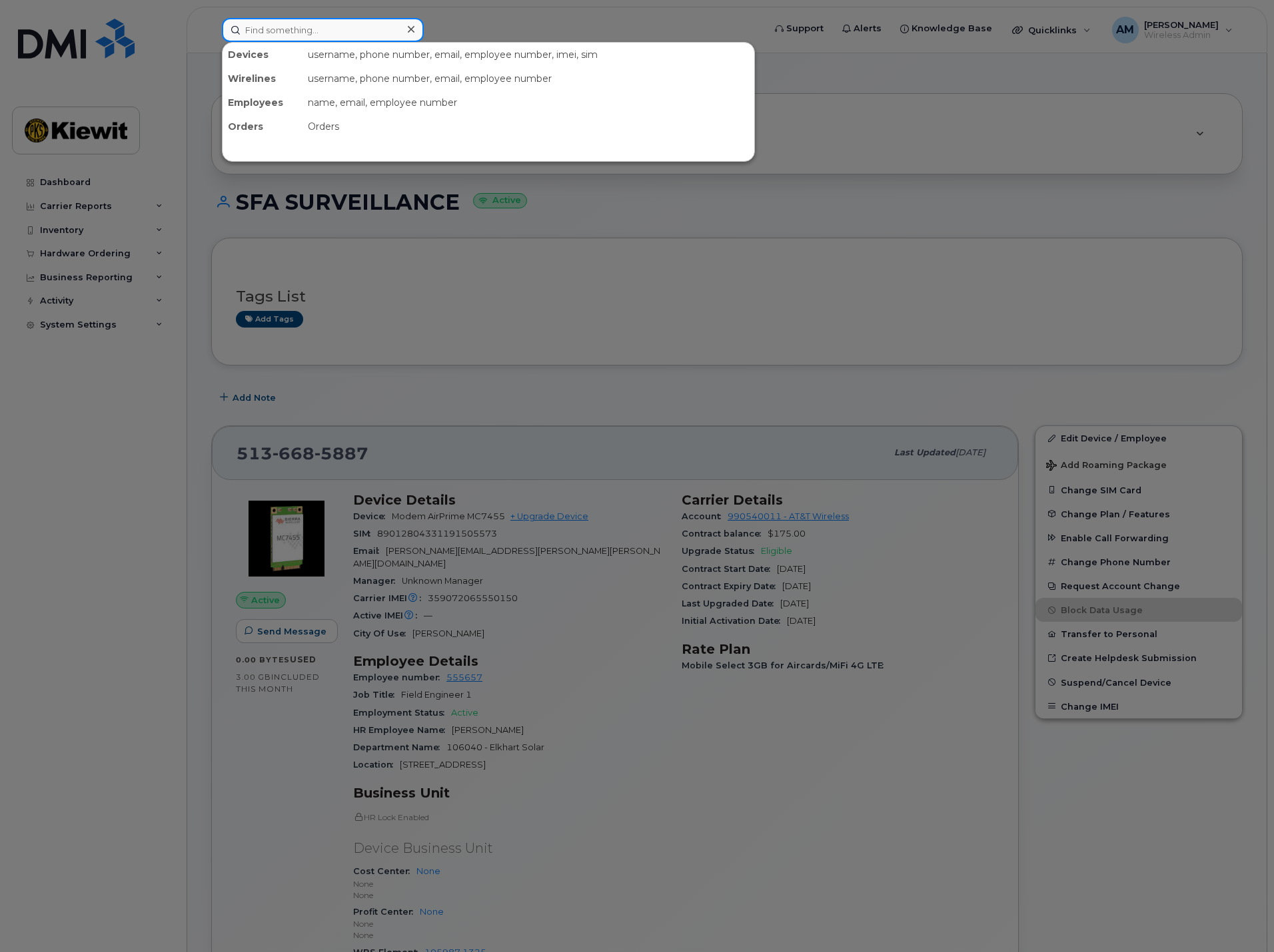
click at [333, 27] on input at bounding box center [323, 30] width 202 height 24
type input "sfa"
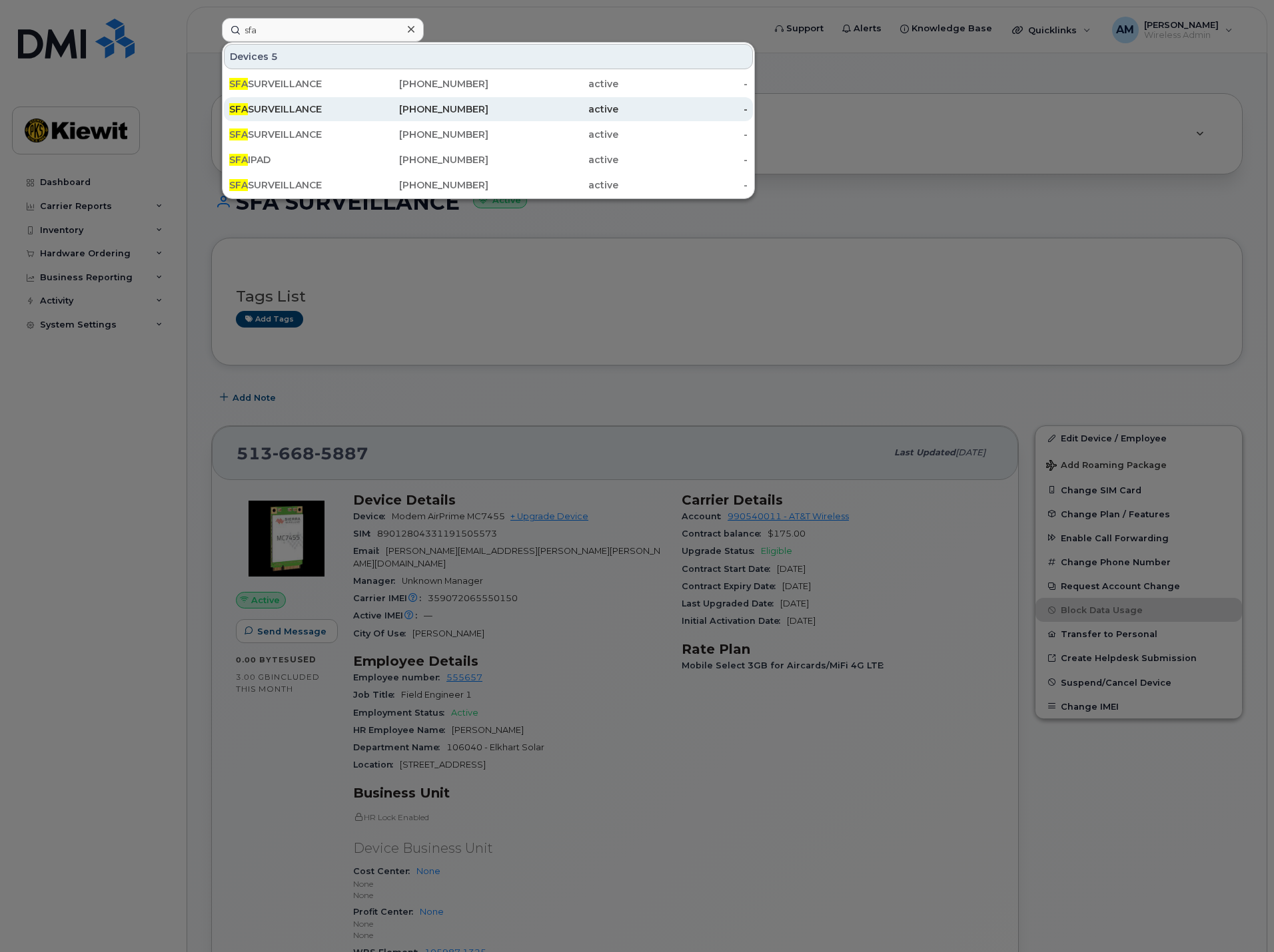
click at [376, 110] on div "[PHONE_NUMBER]" at bounding box center [423, 109] width 130 height 14
click at [469, 106] on div "[PHONE_NUMBER]" at bounding box center [423, 109] width 130 height 14
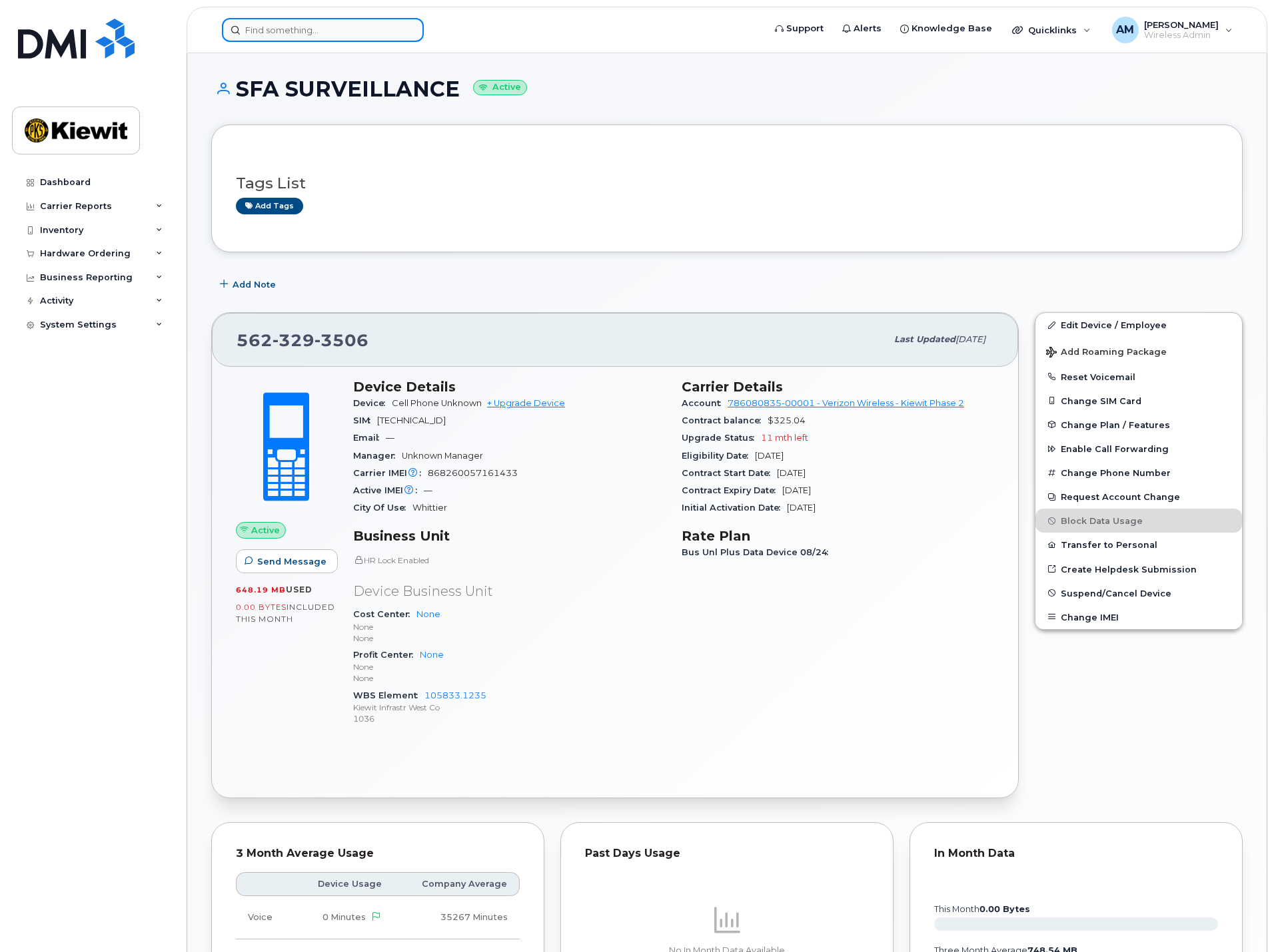
click at [342, 22] on input at bounding box center [323, 30] width 202 height 24
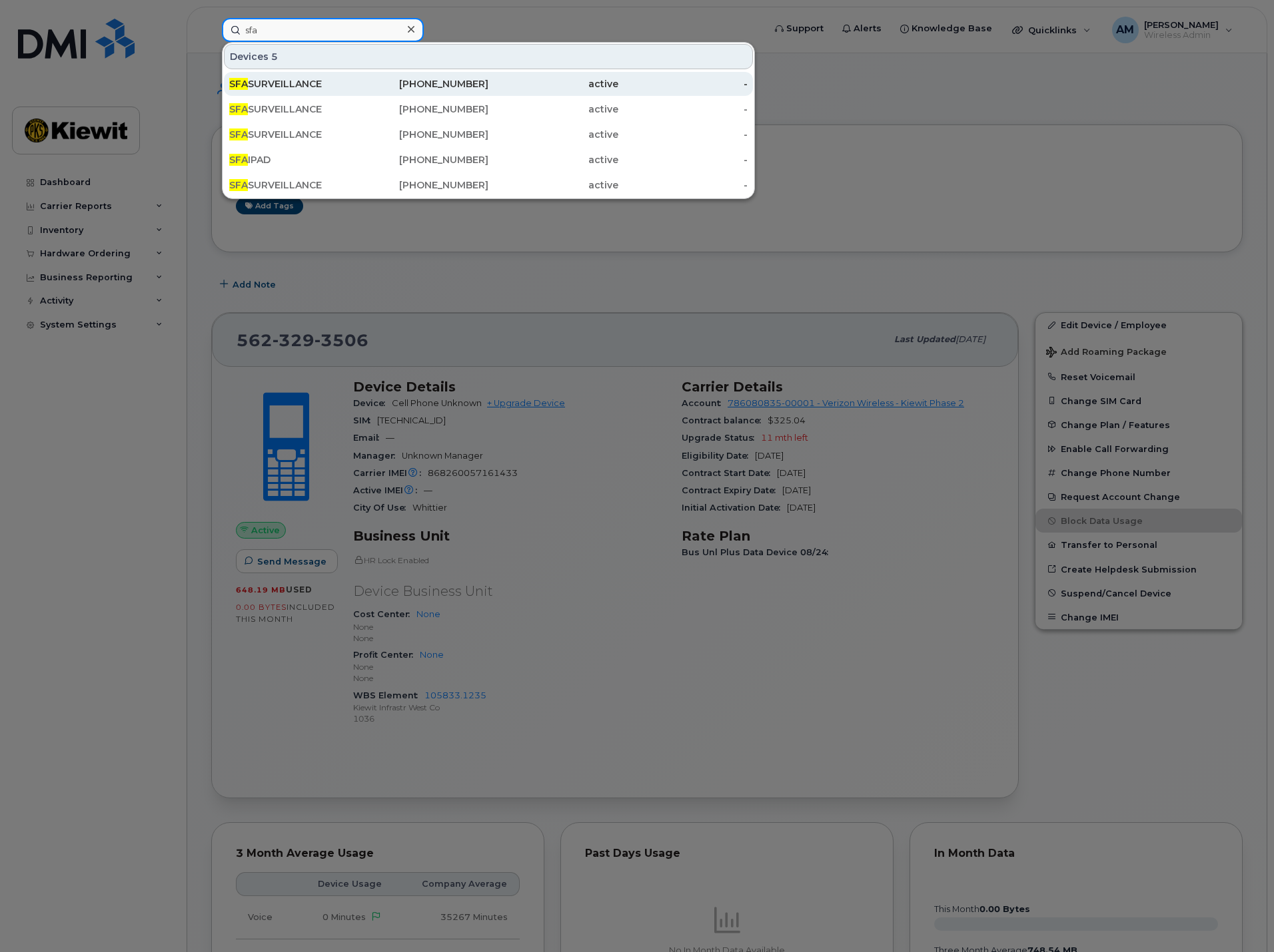
type input "sfa"
click at [333, 85] on div "SFA SURVEILLANCE" at bounding box center [294, 83] width 130 height 14
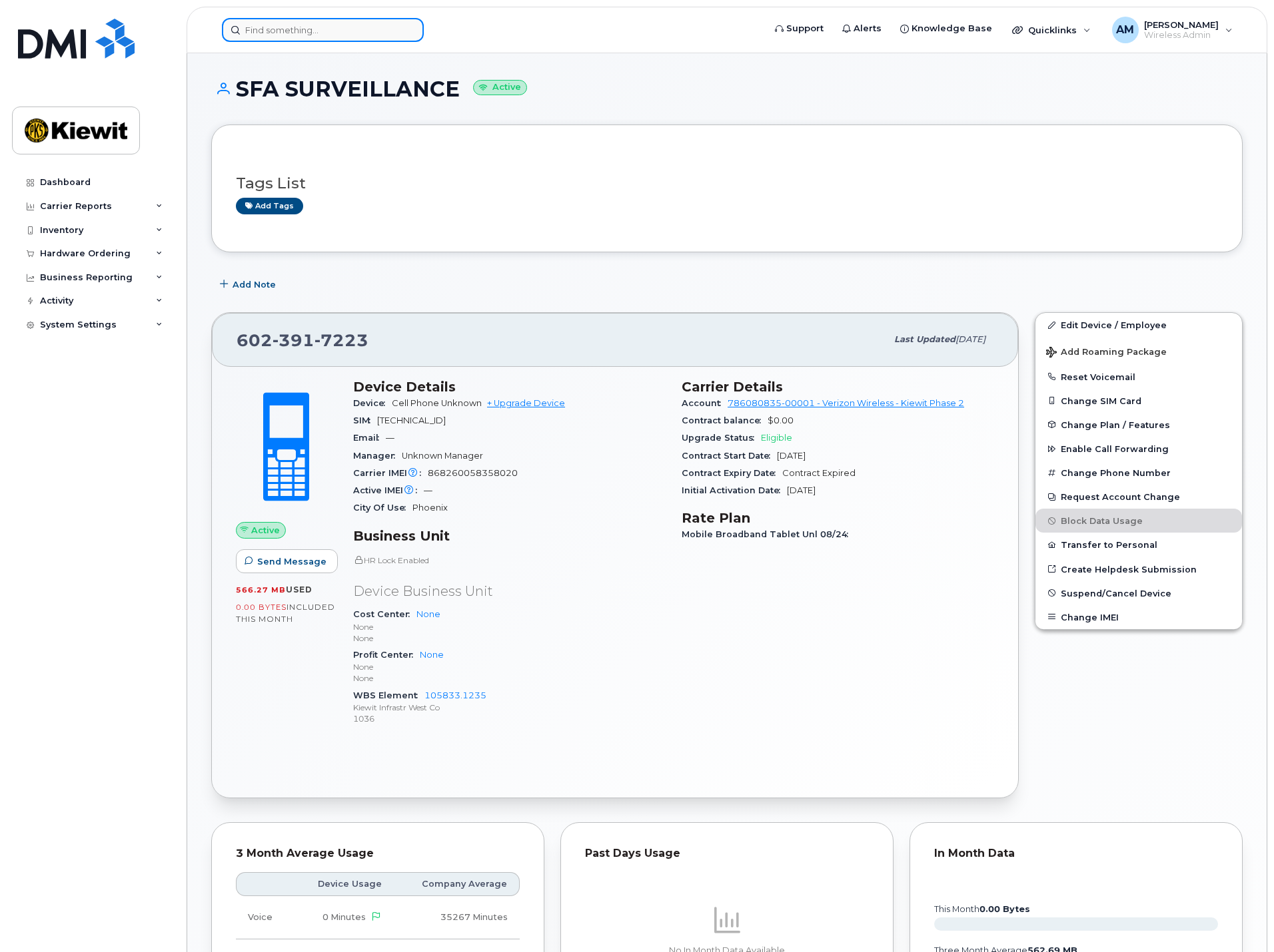
click at [321, 32] on input at bounding box center [323, 30] width 202 height 24
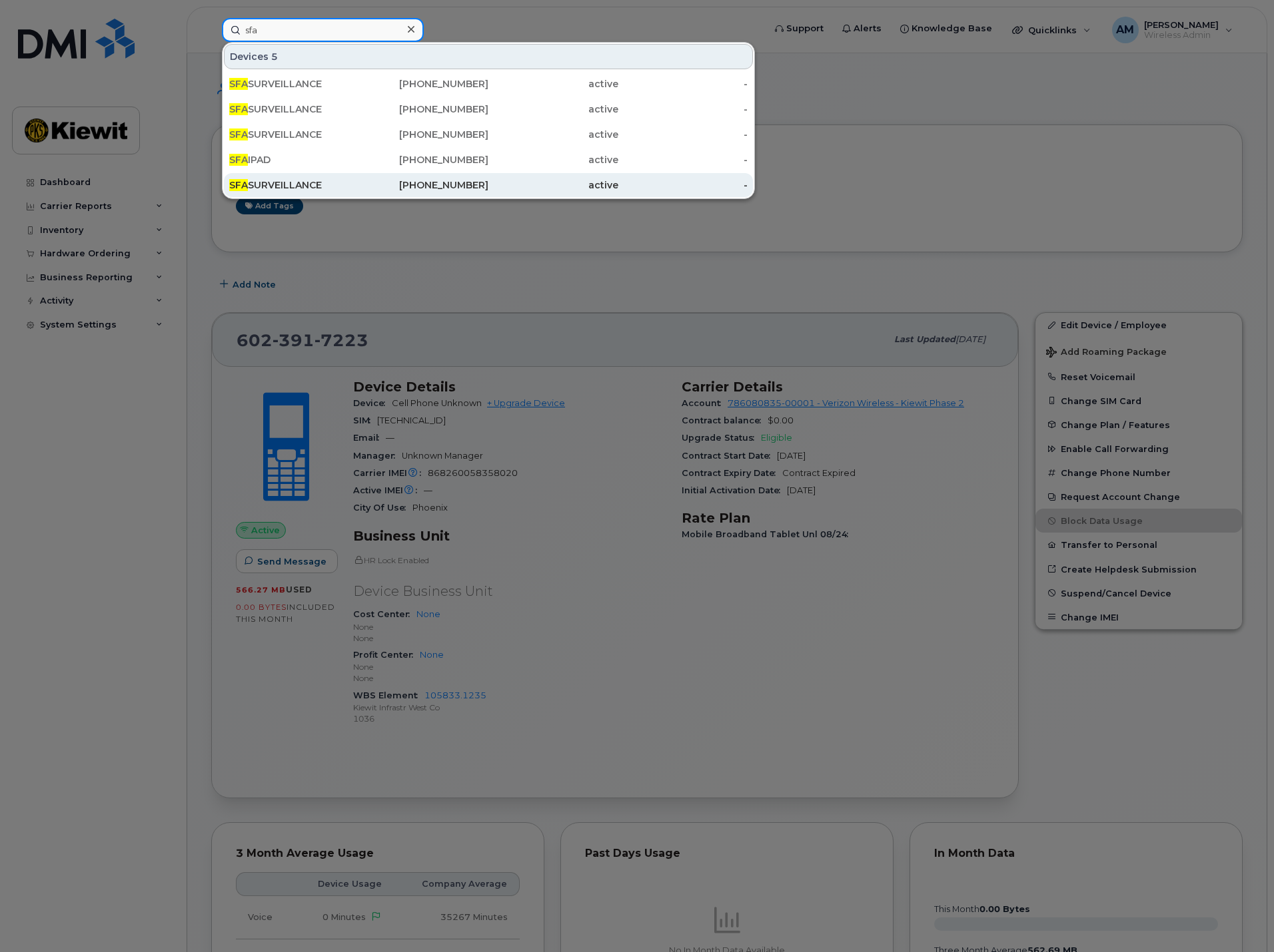
type input "sfa"
click at [323, 182] on div "SFA SURVEILLANCE" at bounding box center [294, 185] width 130 height 14
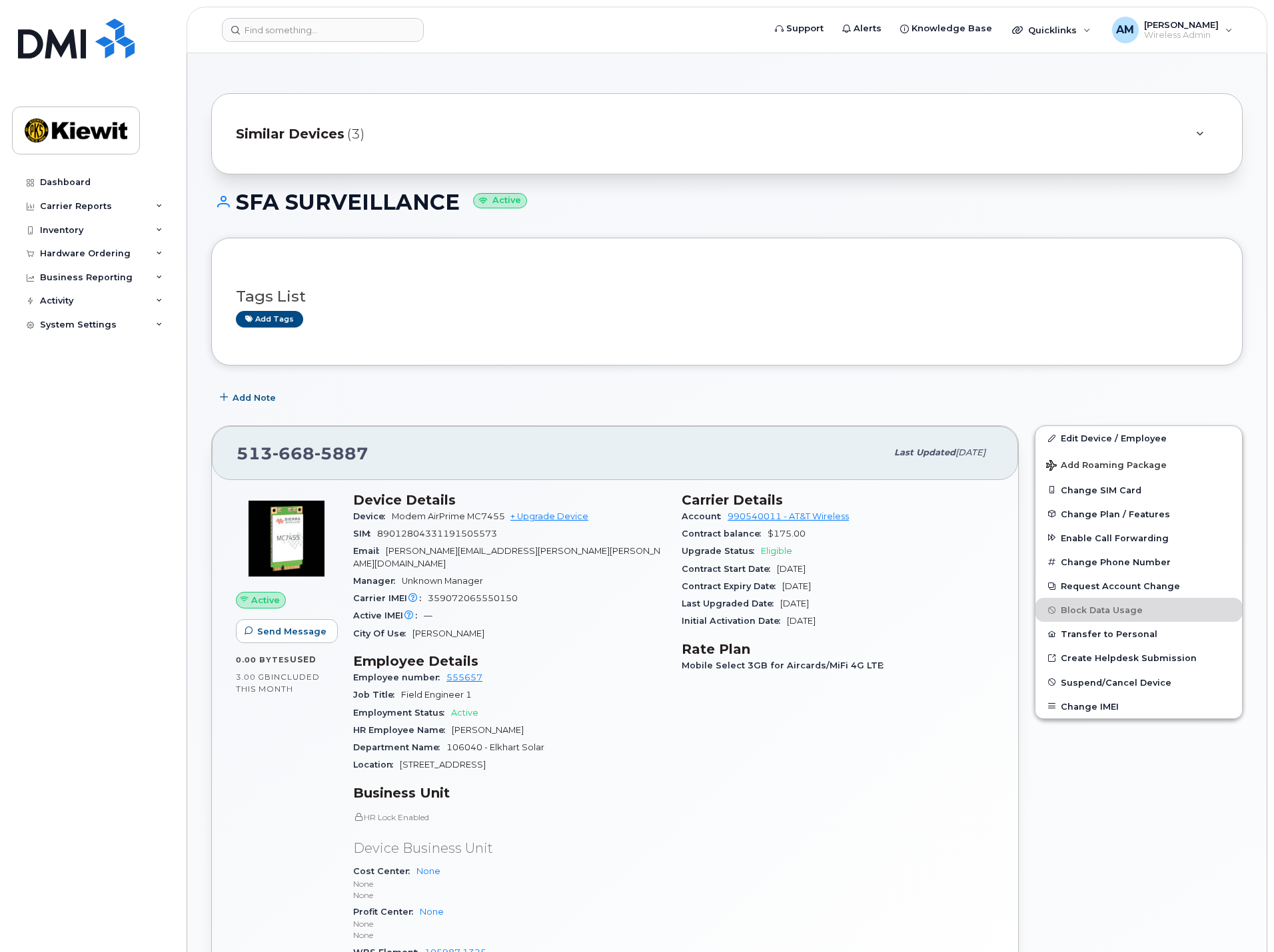
click at [285, 534] on img at bounding box center [286, 539] width 80 height 80
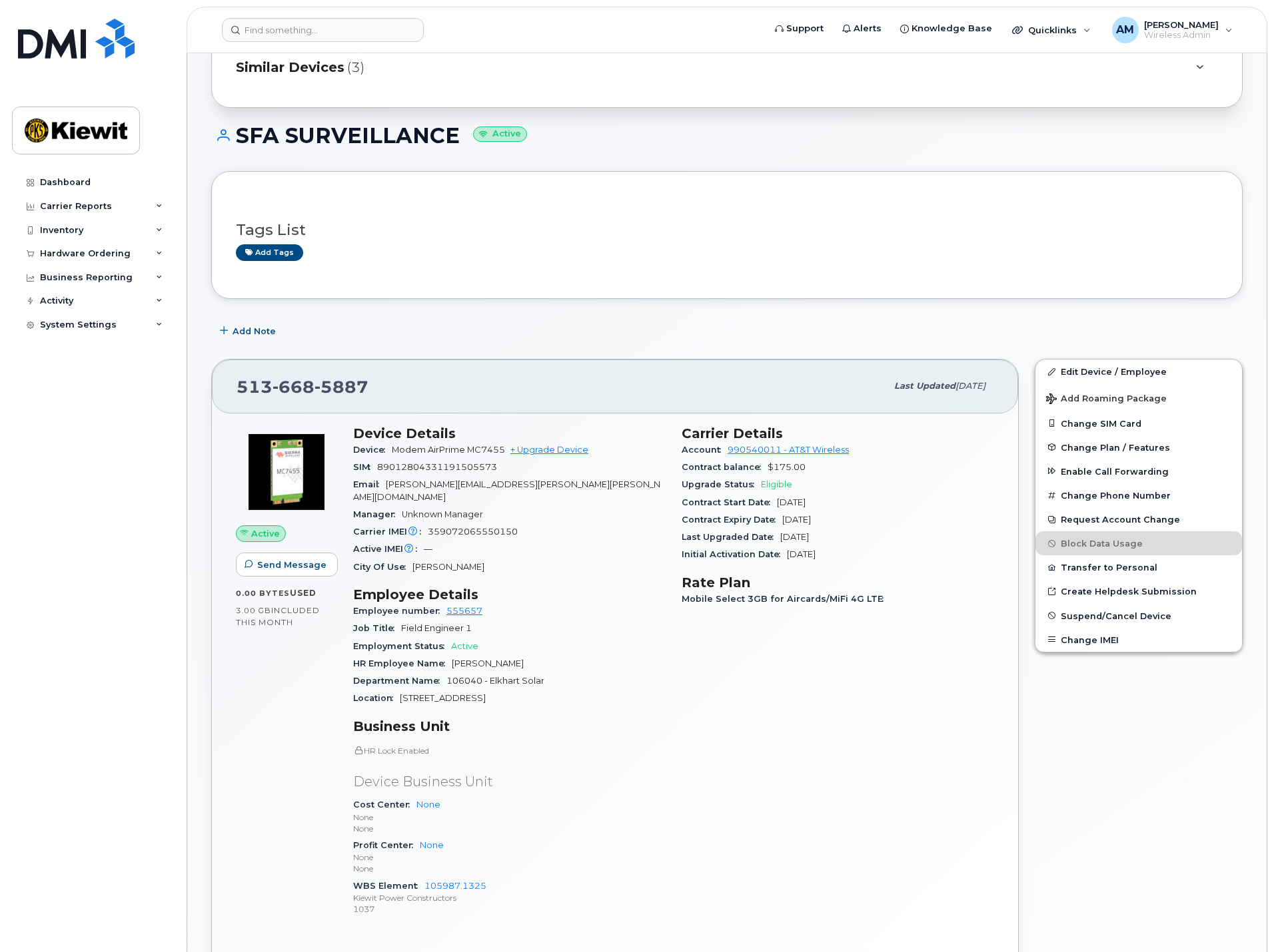
drag, startPoint x: 672, startPoint y: 710, endPoint x: 603, endPoint y: 721, distance: 69.9
click at [603, 721] on h3 "Business Unit" at bounding box center [509, 726] width 313 height 16
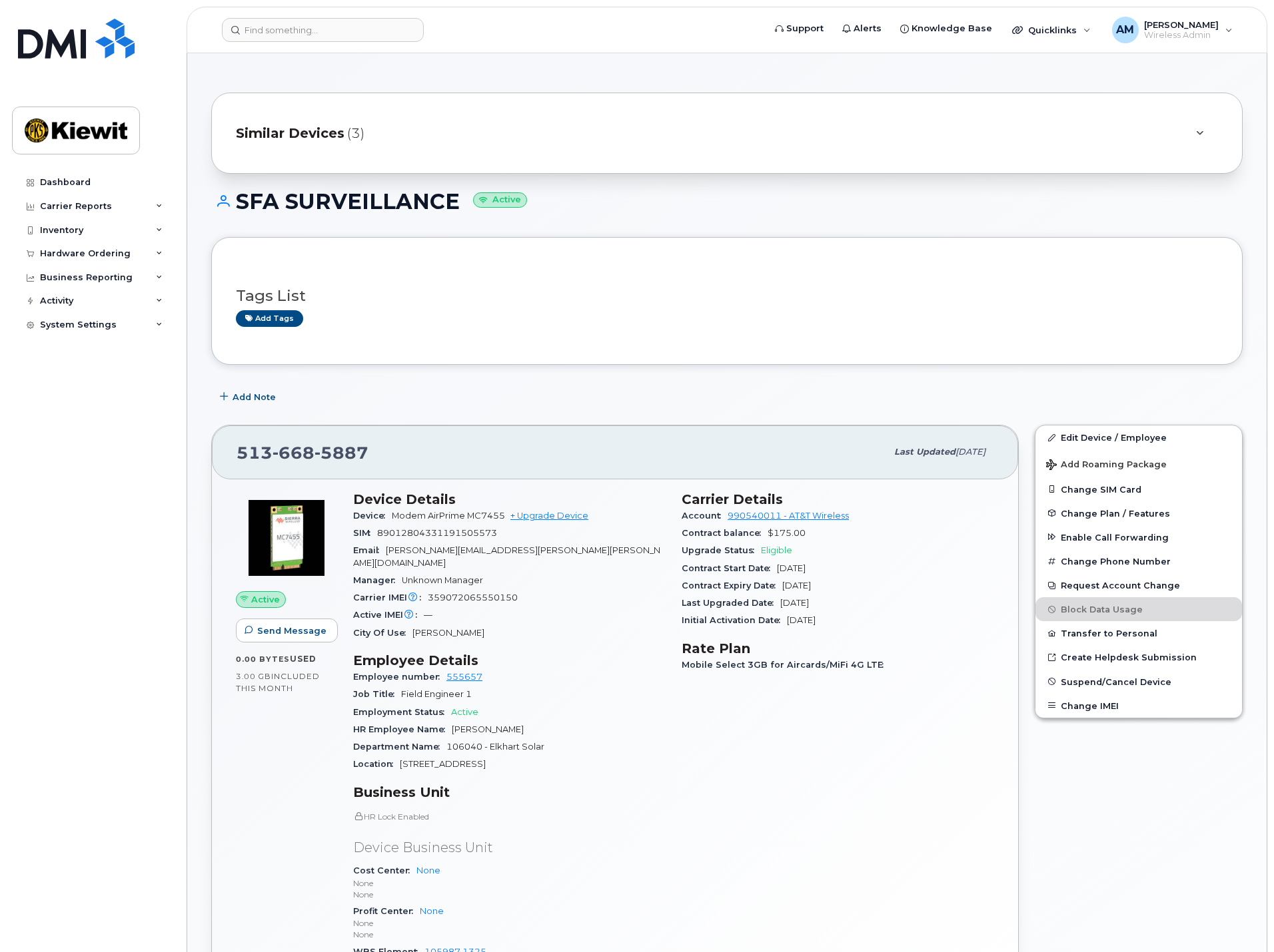
scroll to position [0, 0]
click at [348, 137] on span "(3)" at bounding box center [355, 133] width 17 height 19
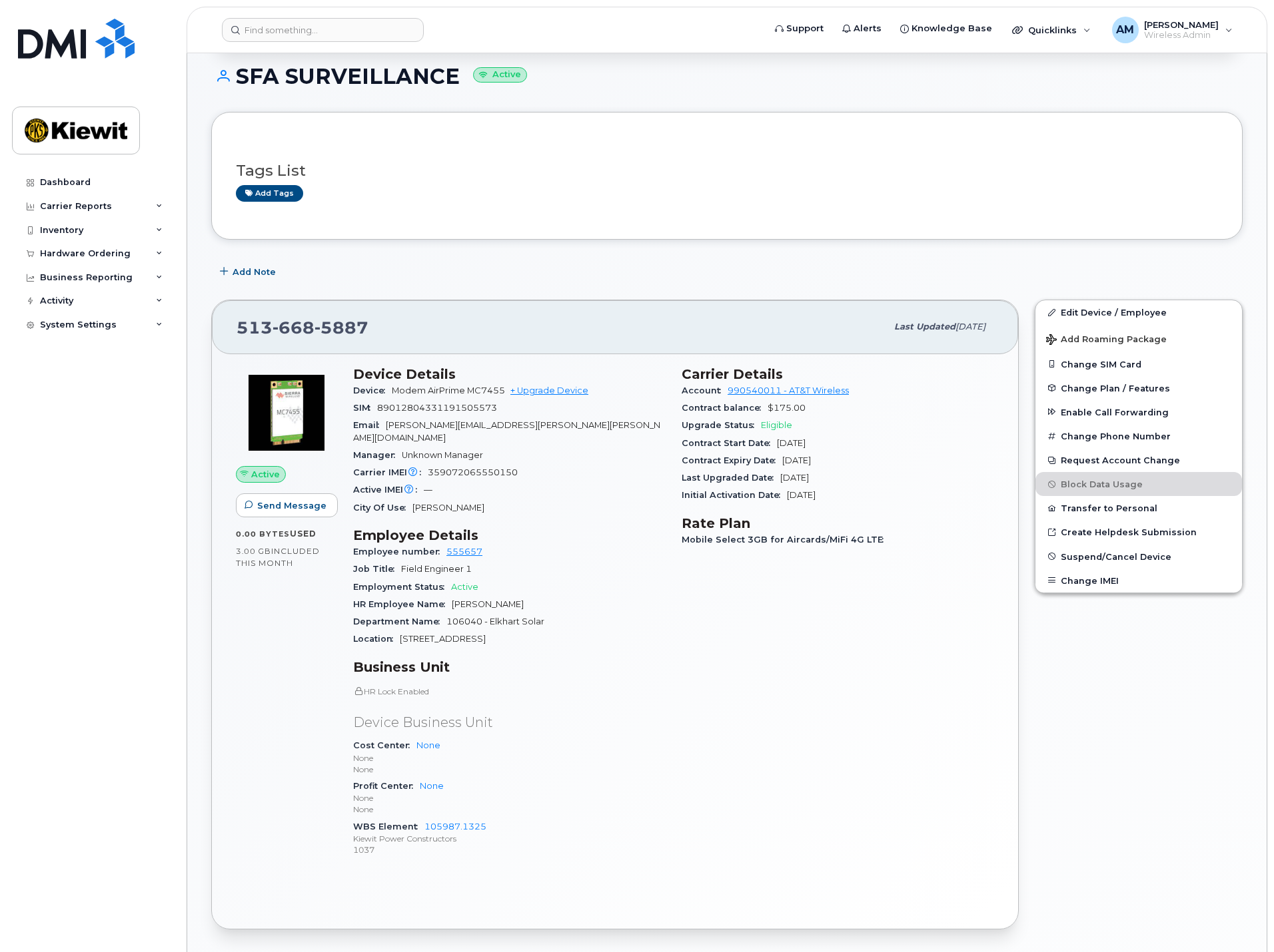
scroll to position [266, 0]
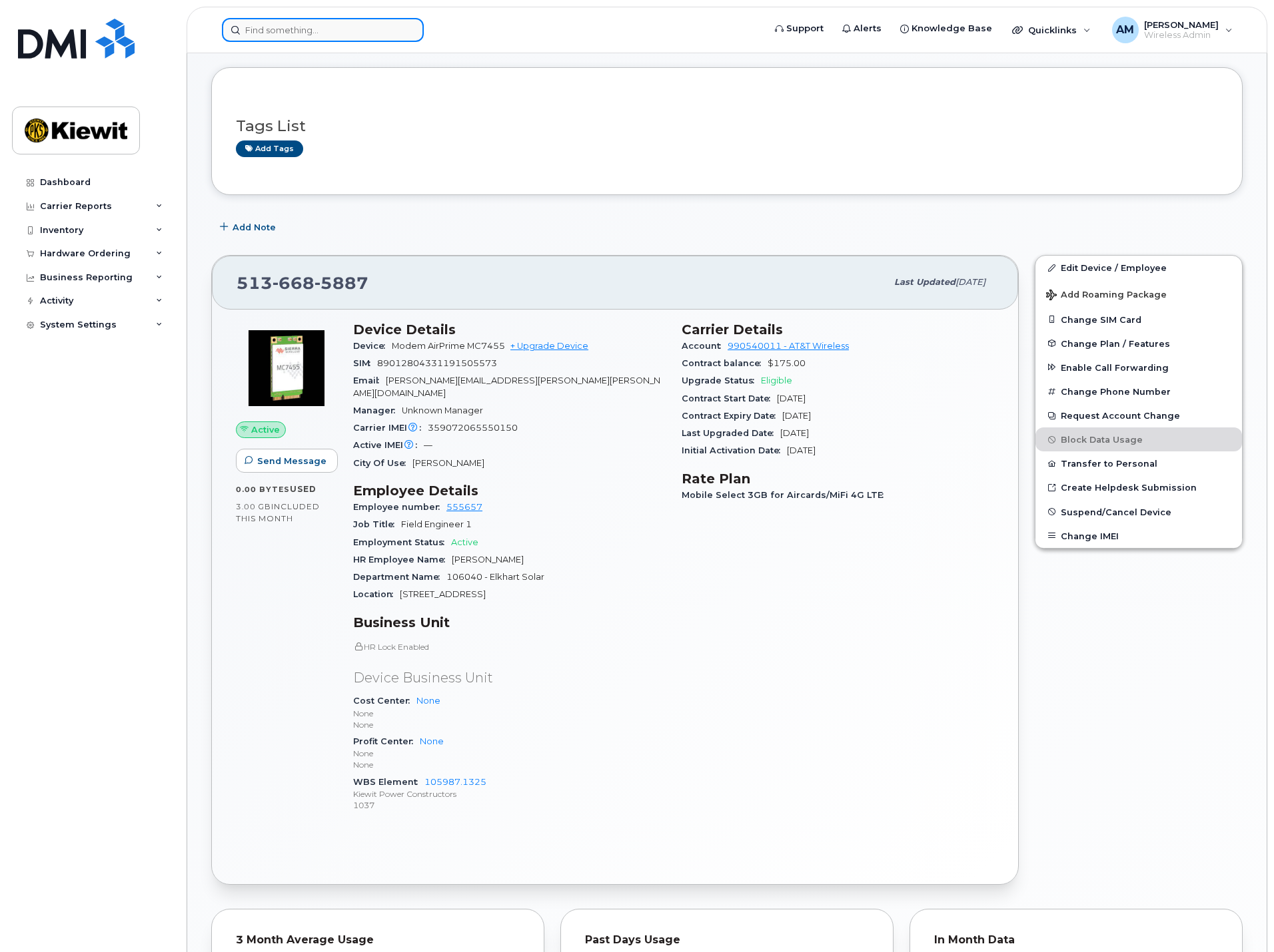
click at [320, 32] on input at bounding box center [323, 30] width 202 height 24
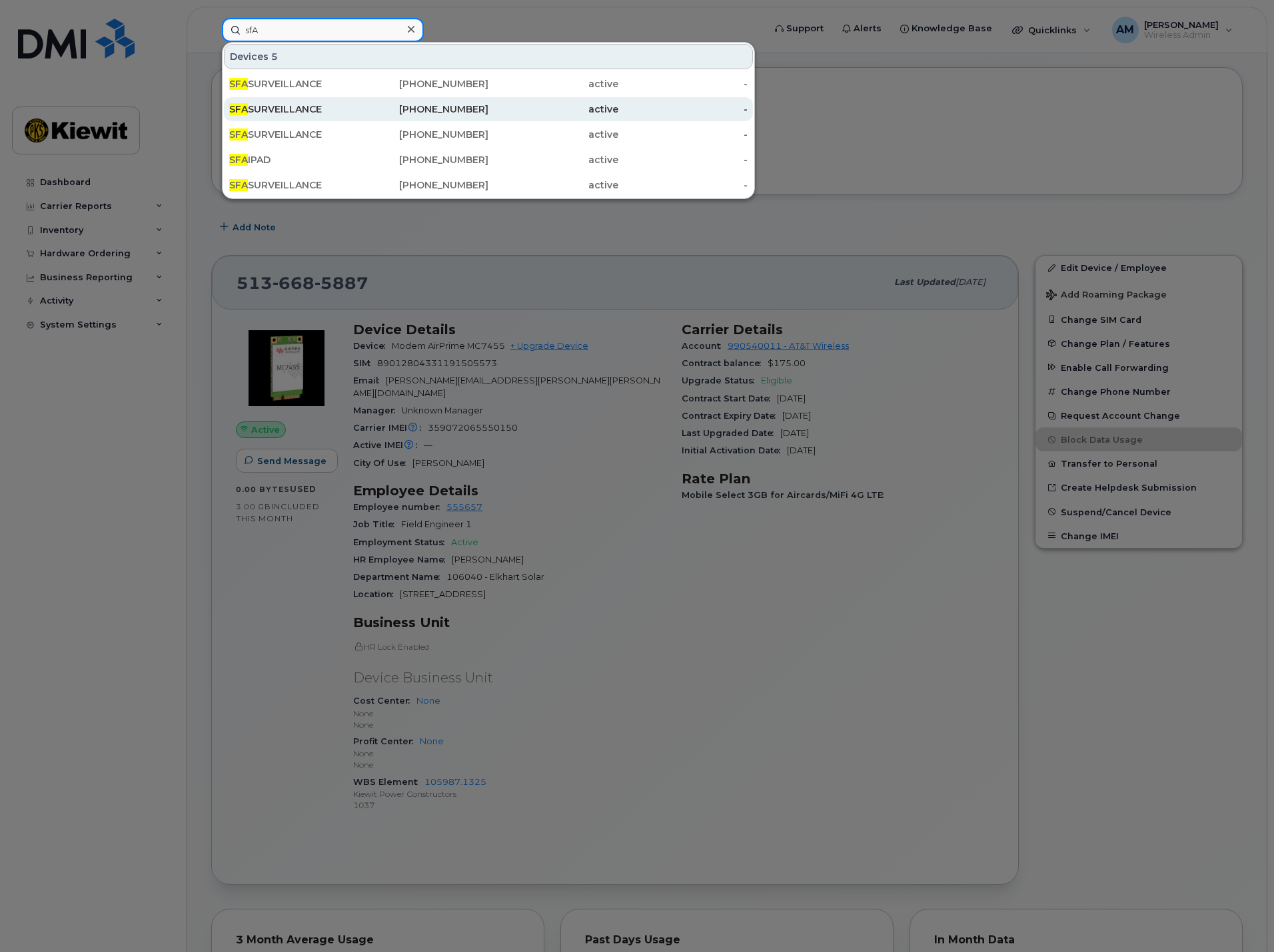
type input "sfA"
click at [334, 109] on div "SFA SURVEILLANCE" at bounding box center [294, 109] width 130 height 14
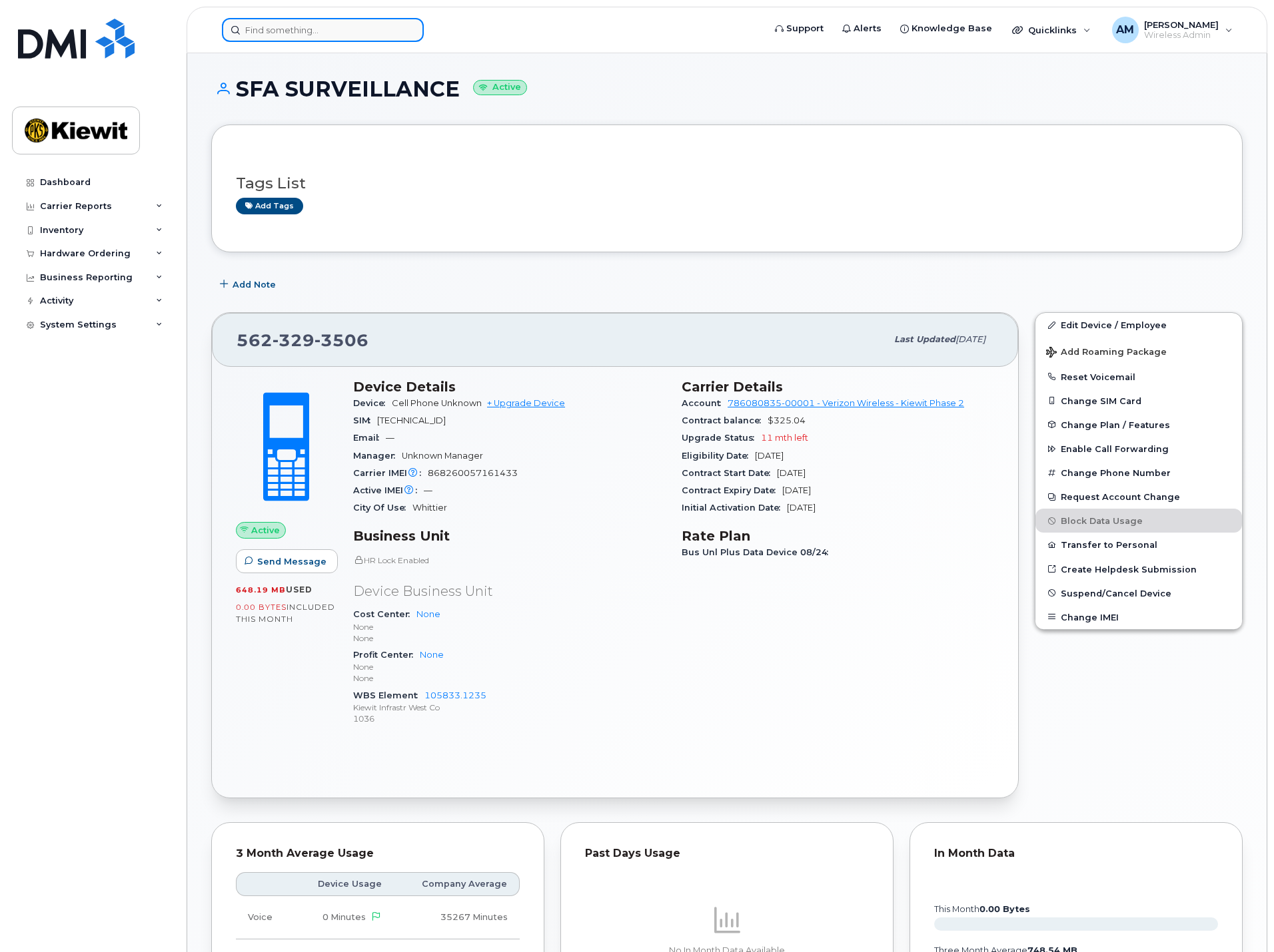
click at [326, 24] on input at bounding box center [323, 30] width 202 height 24
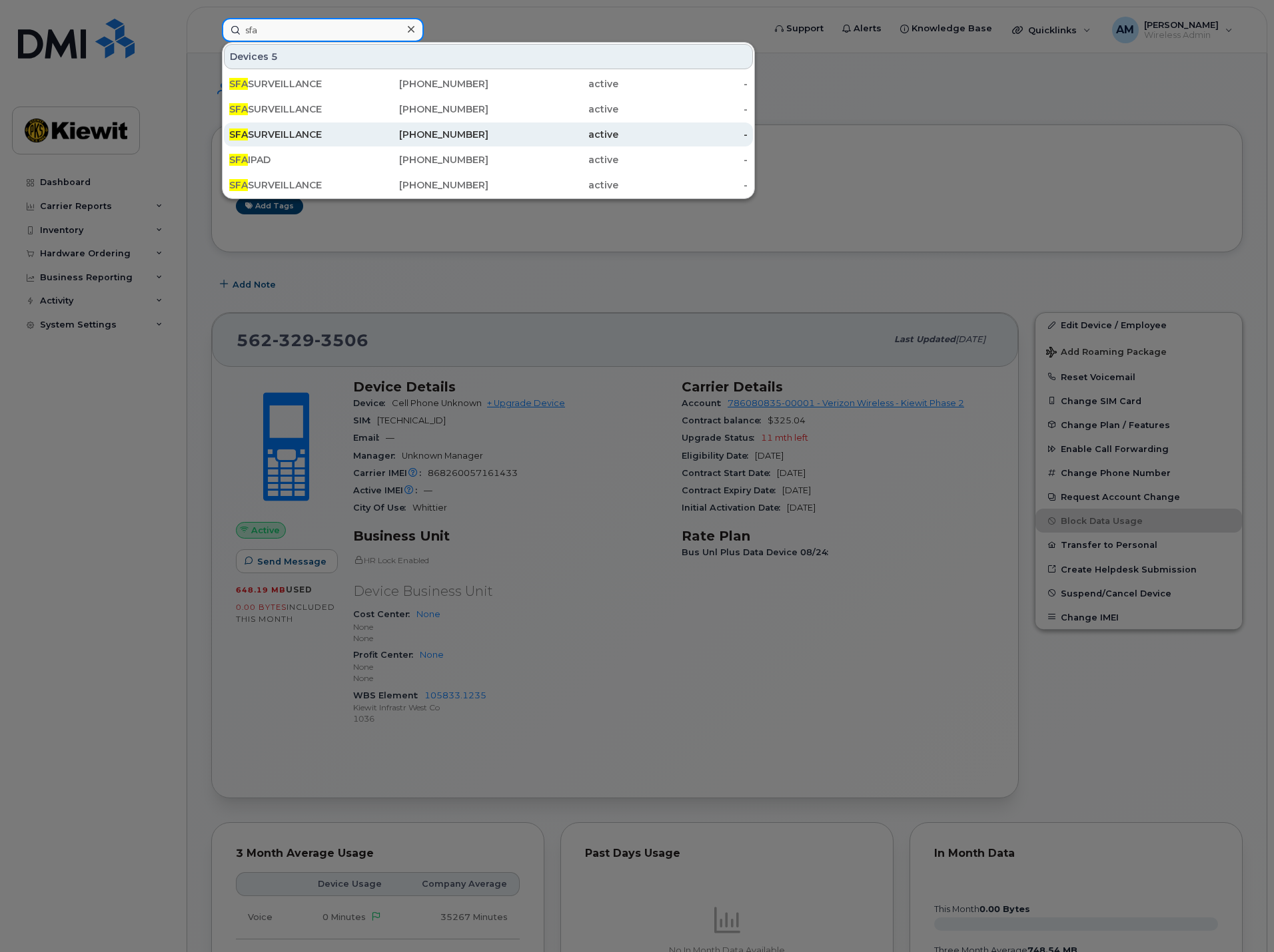
type input "sfa"
click at [361, 141] on div "[PHONE_NUMBER]" at bounding box center [423, 134] width 130 height 24
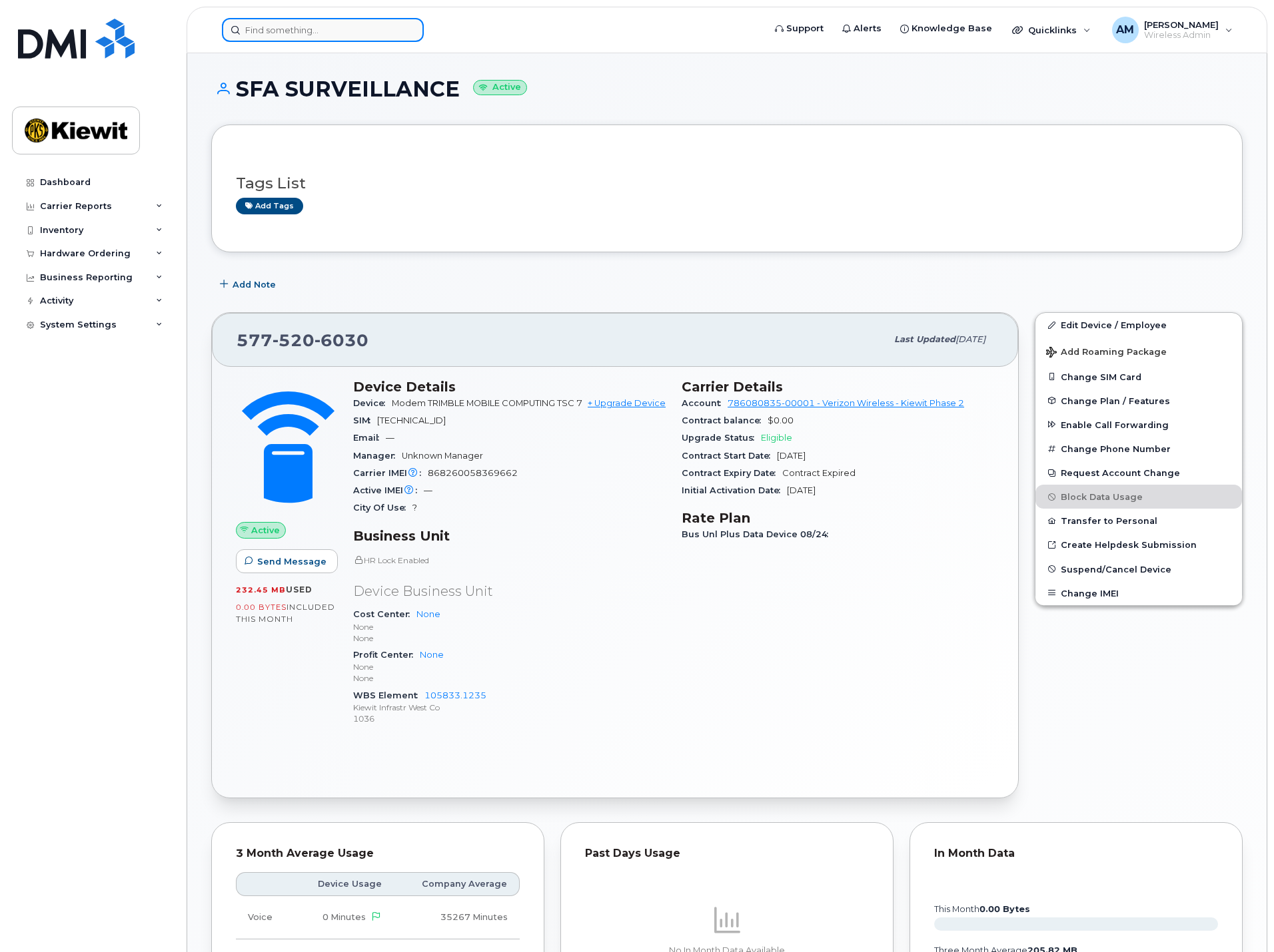
click at [337, 30] on input at bounding box center [323, 30] width 202 height 24
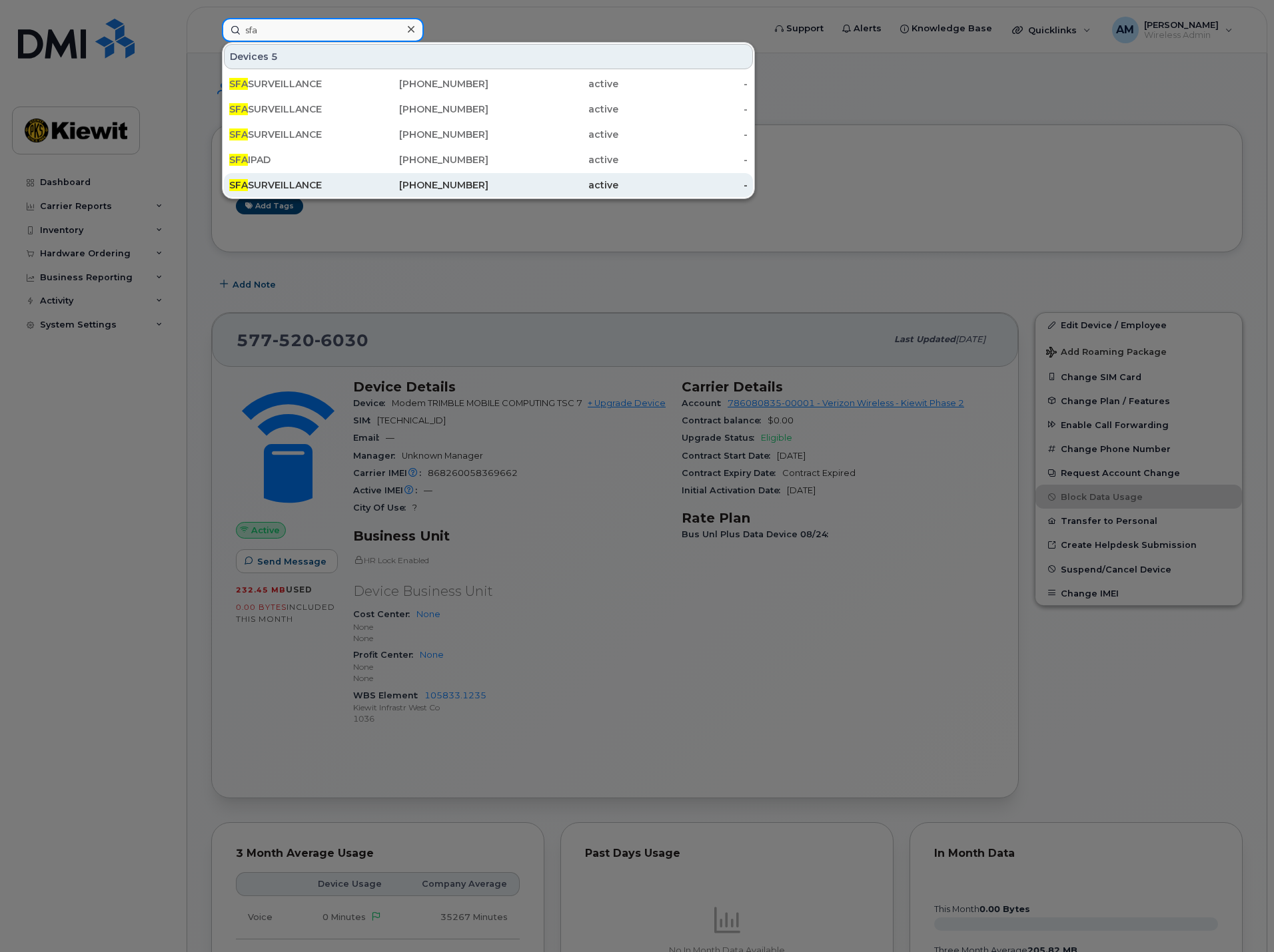
type input "sfa"
click at [348, 180] on div "SFA SURVEILLANCE" at bounding box center [294, 185] width 130 height 14
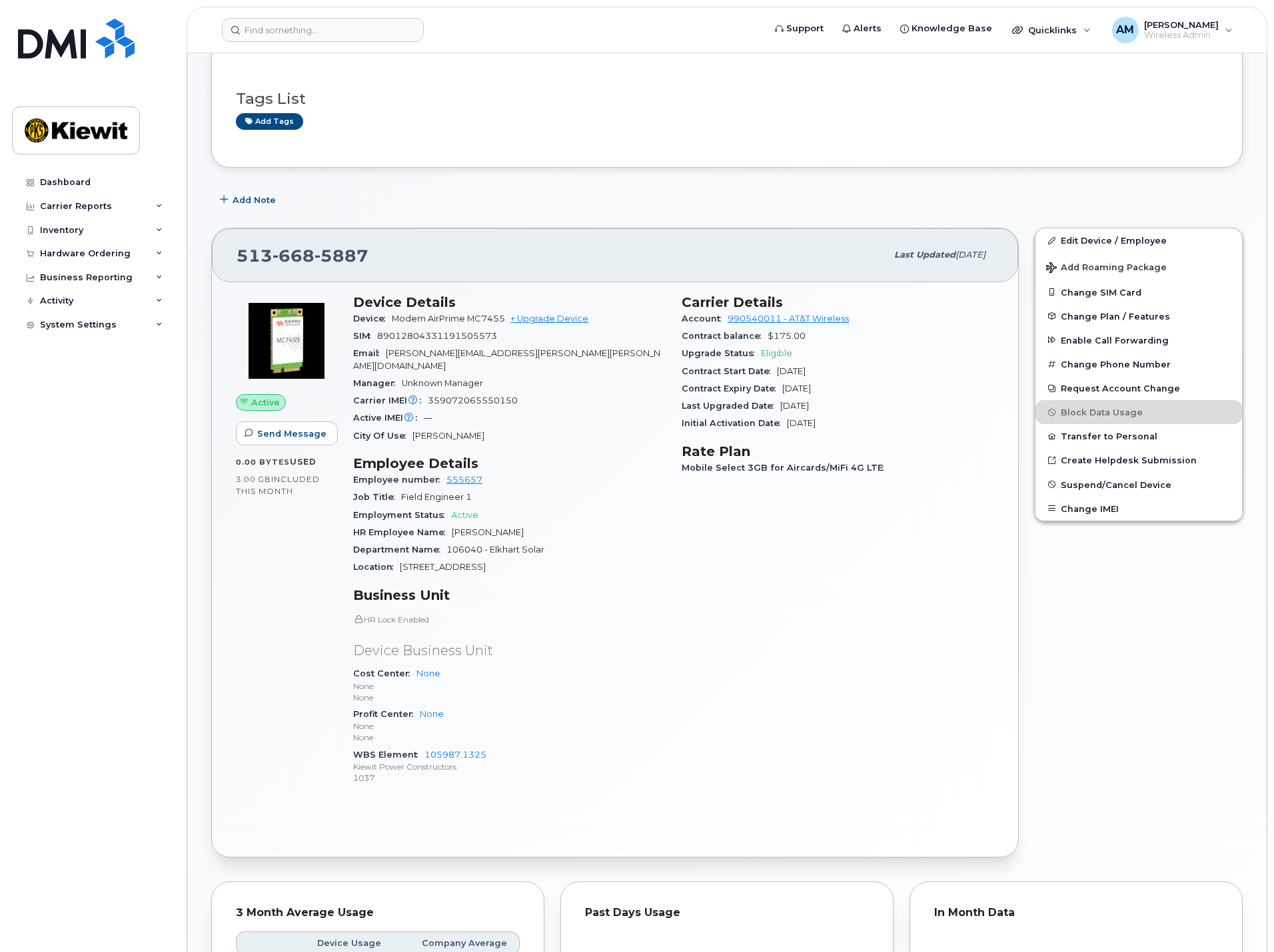
scroll to position [133, 0]
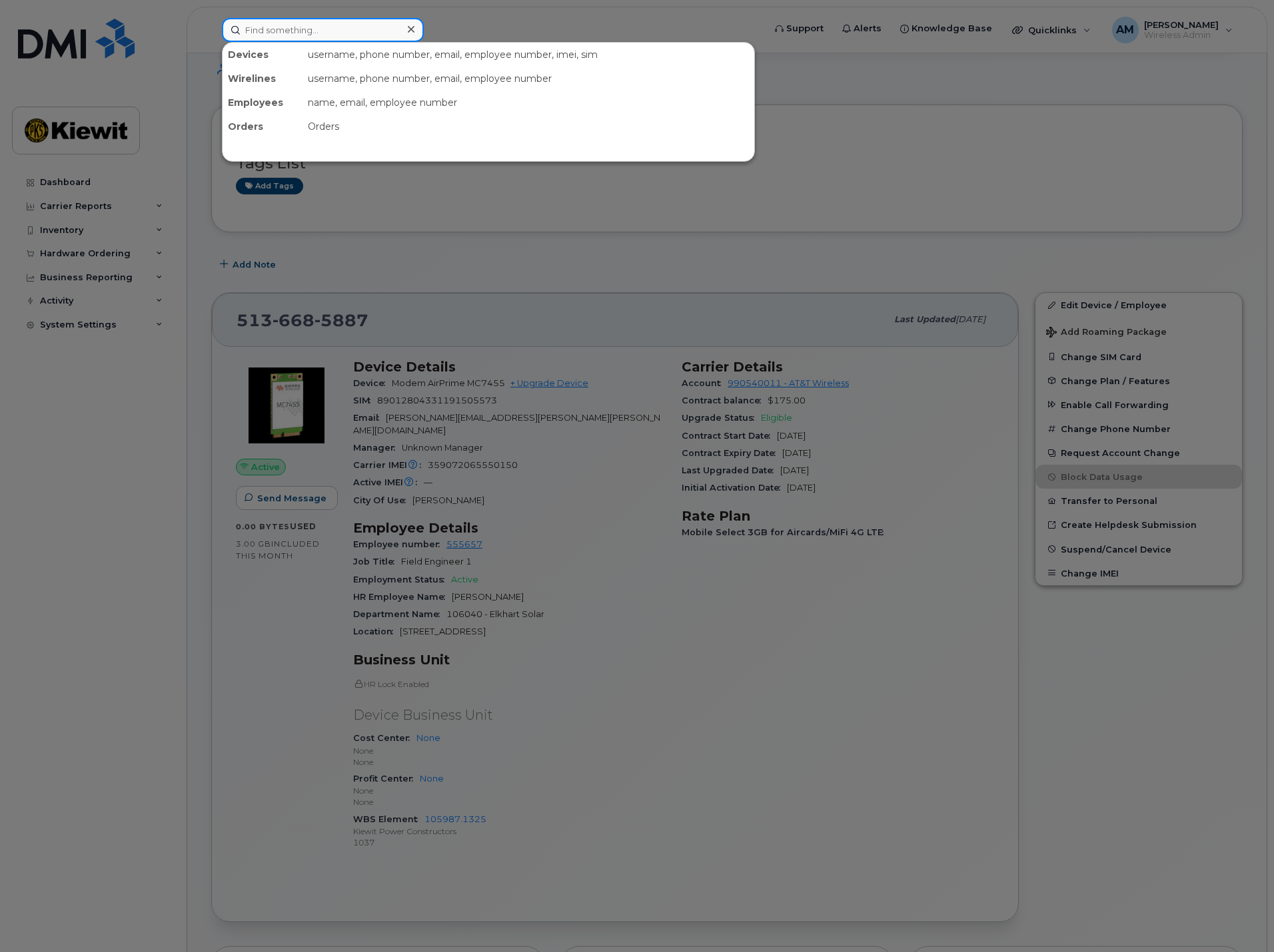
click at [358, 36] on input at bounding box center [323, 30] width 202 height 24
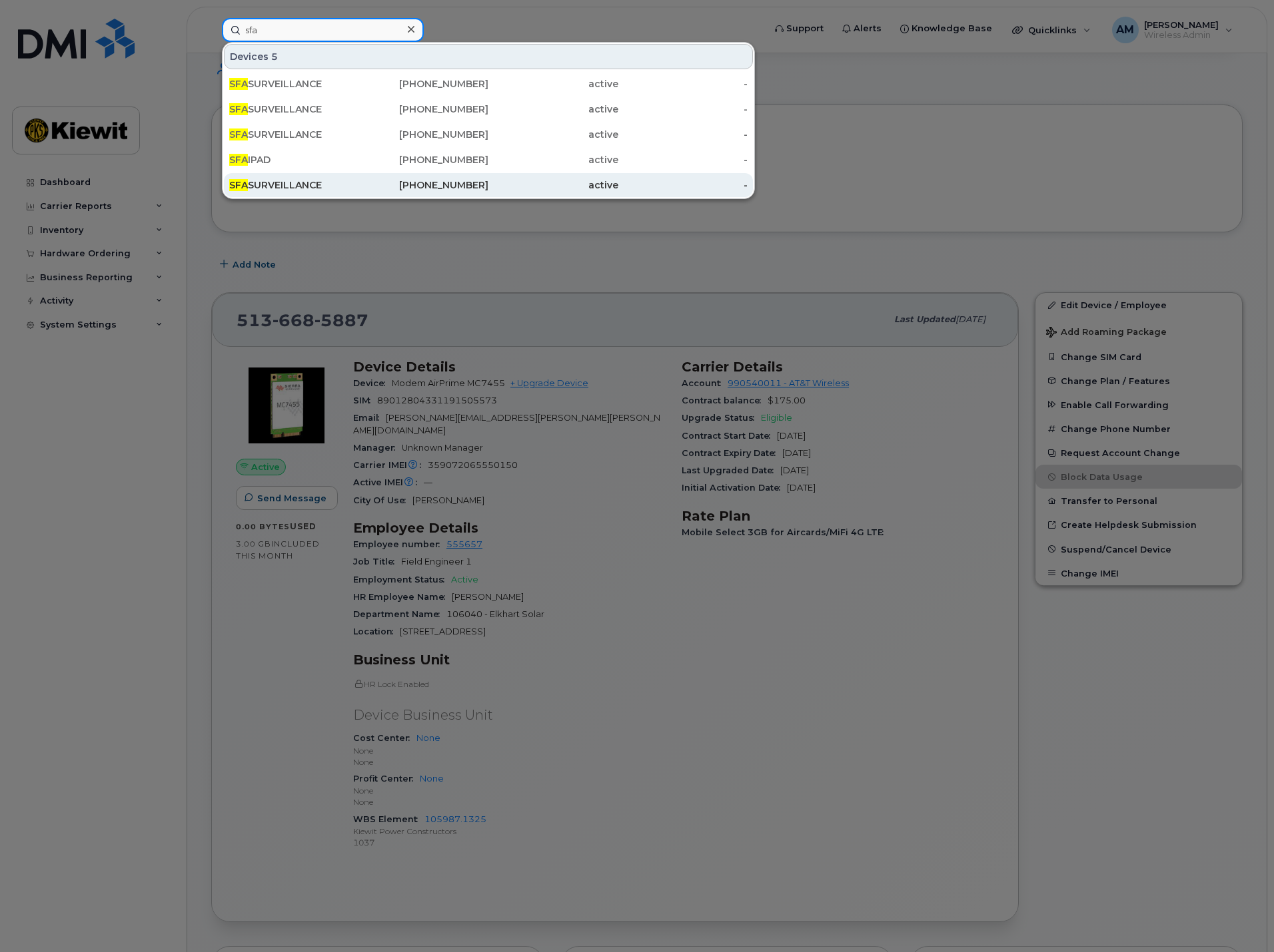
type input "sfa"
click at [359, 181] on div "513-668-5887" at bounding box center [423, 185] width 130 height 14
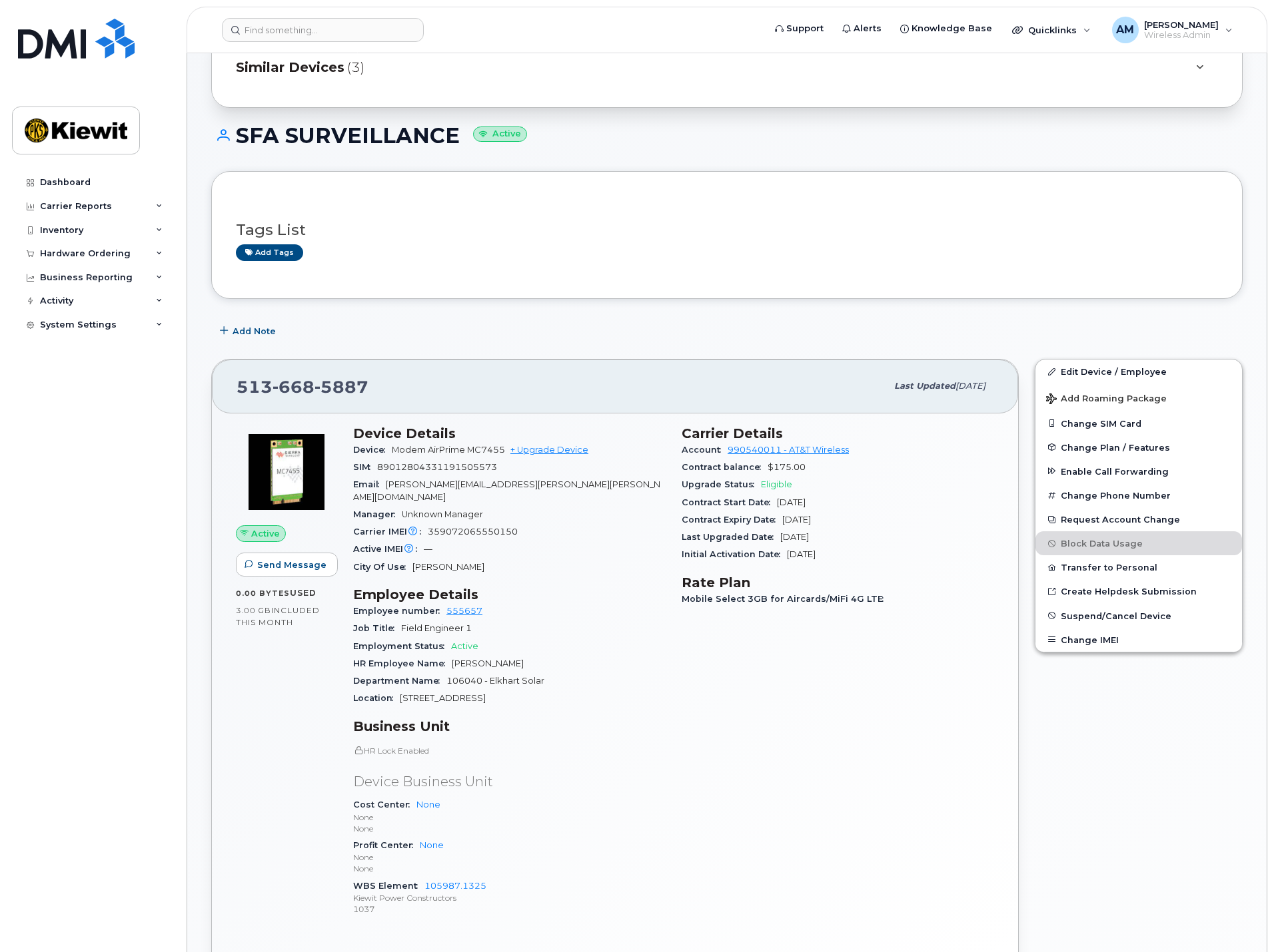
scroll to position [133, 0]
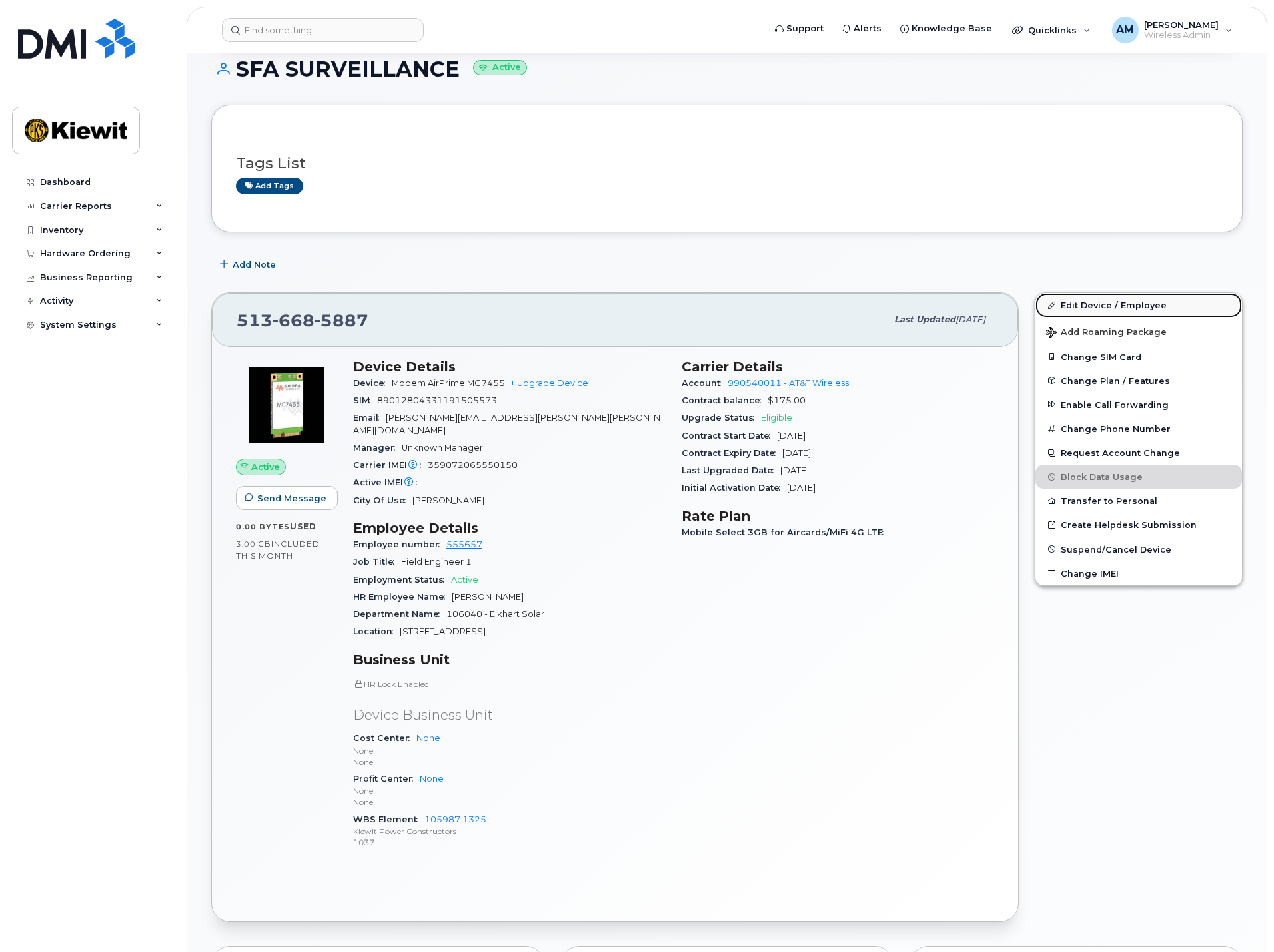
click at [1083, 301] on link "Edit Device / Employee" at bounding box center [1138, 304] width 207 height 24
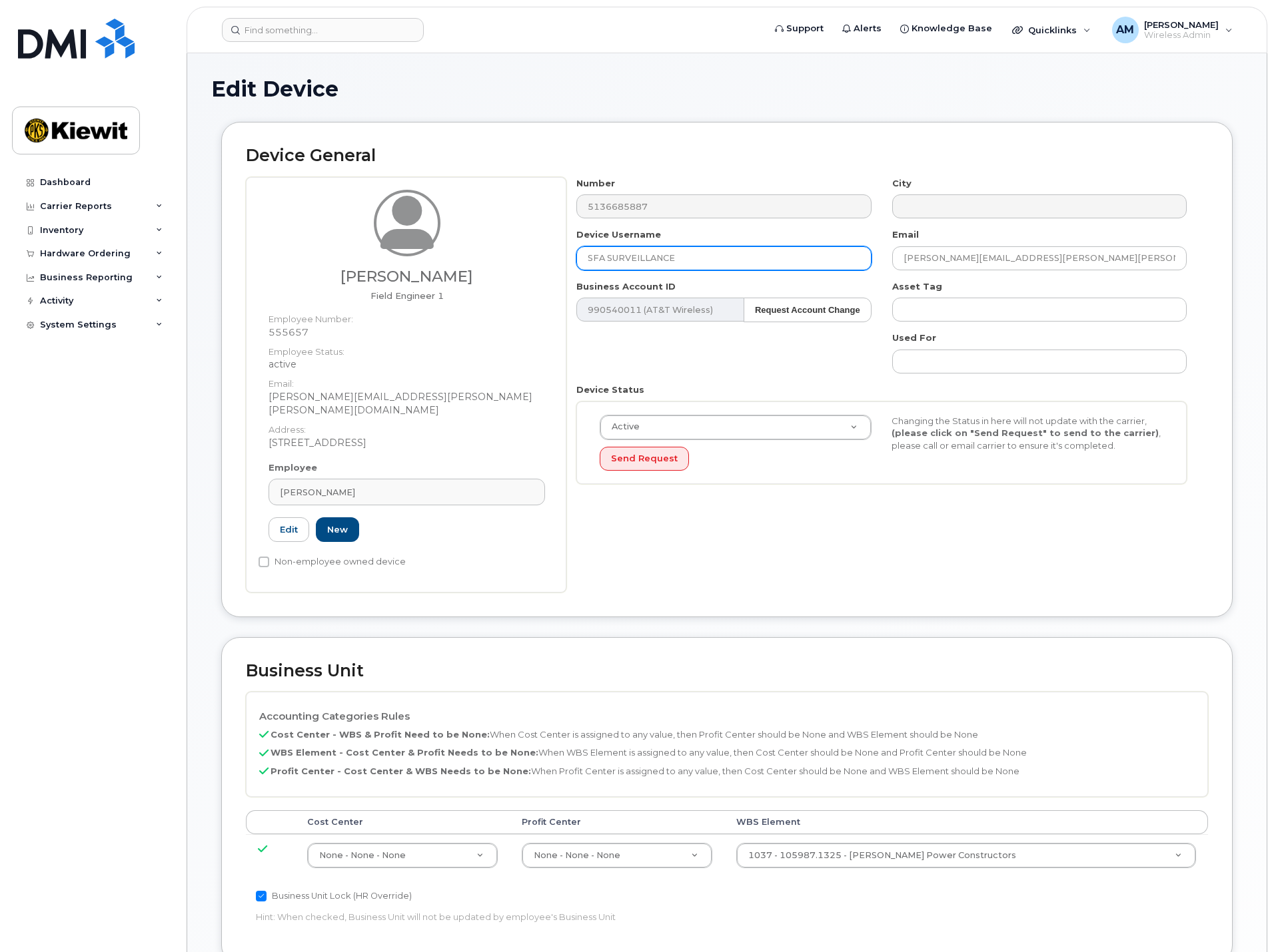
click at [729, 256] on input "SFA SURVEILLANCE" at bounding box center [723, 258] width 294 height 24
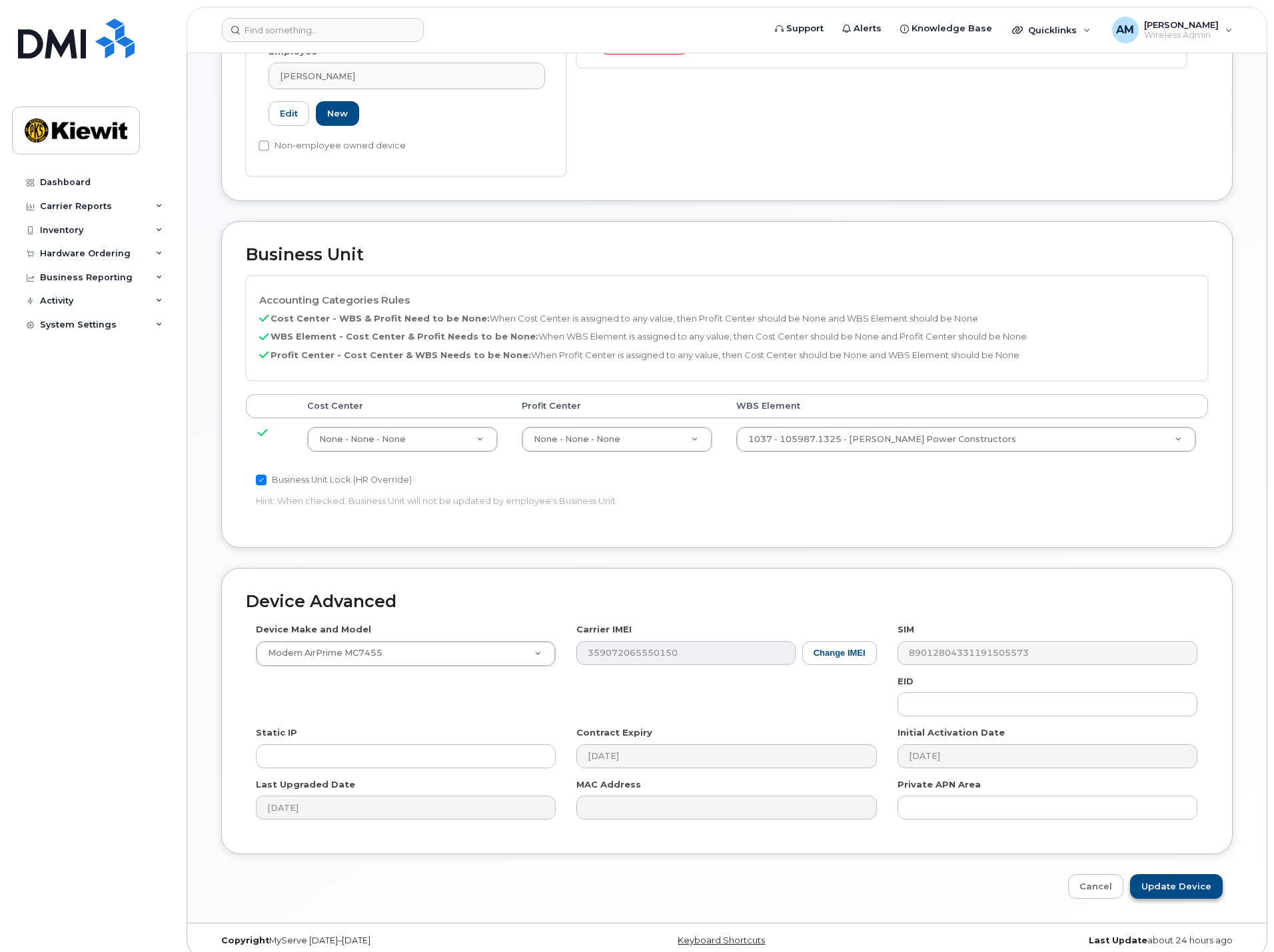
type input "MIFI"
click at [1158, 874] on input "Update Device" at bounding box center [1176, 886] width 92 height 24
type input "Saving..."
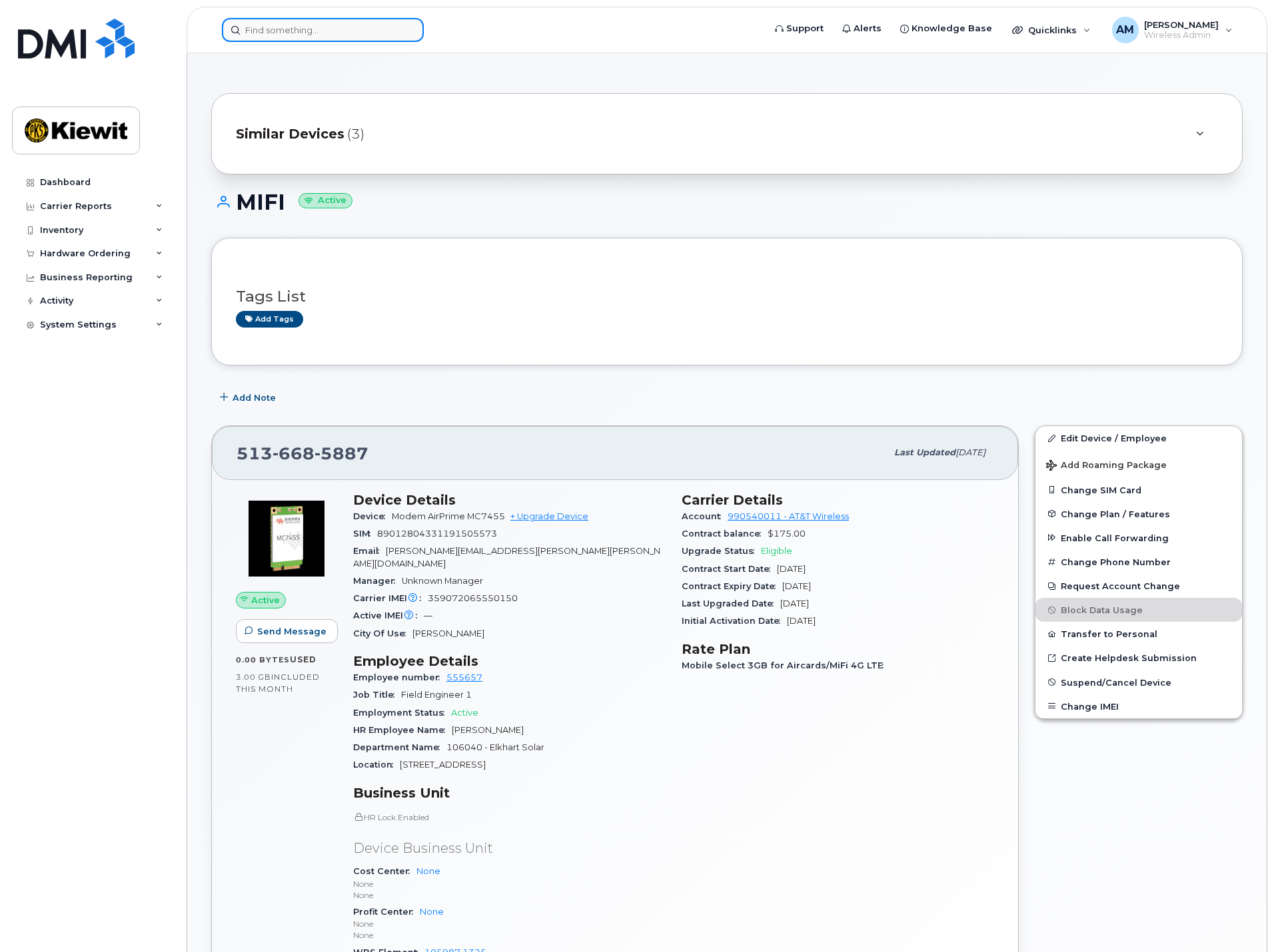
click at [299, 32] on input at bounding box center [323, 30] width 202 height 24
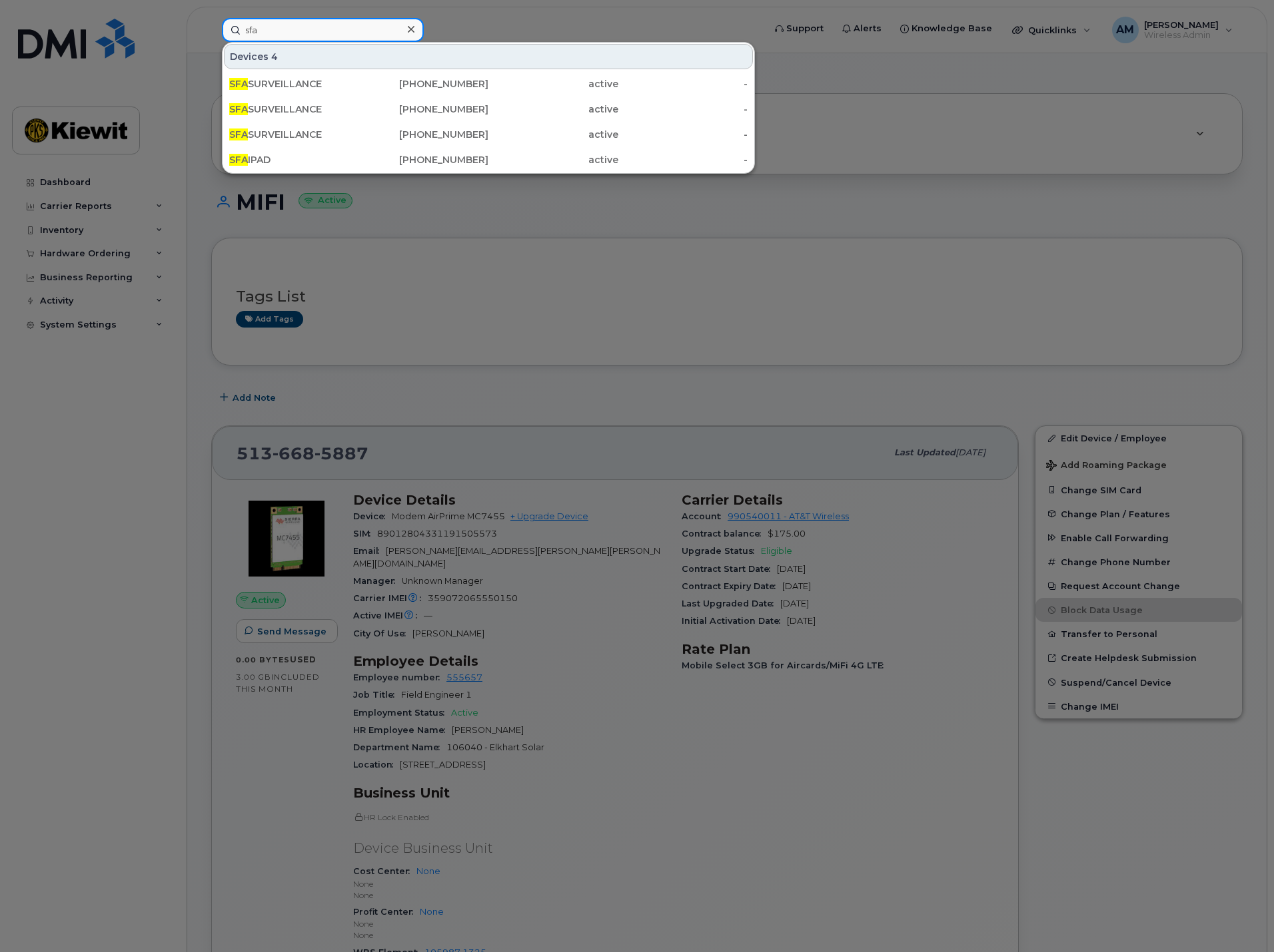
type input "sfa"
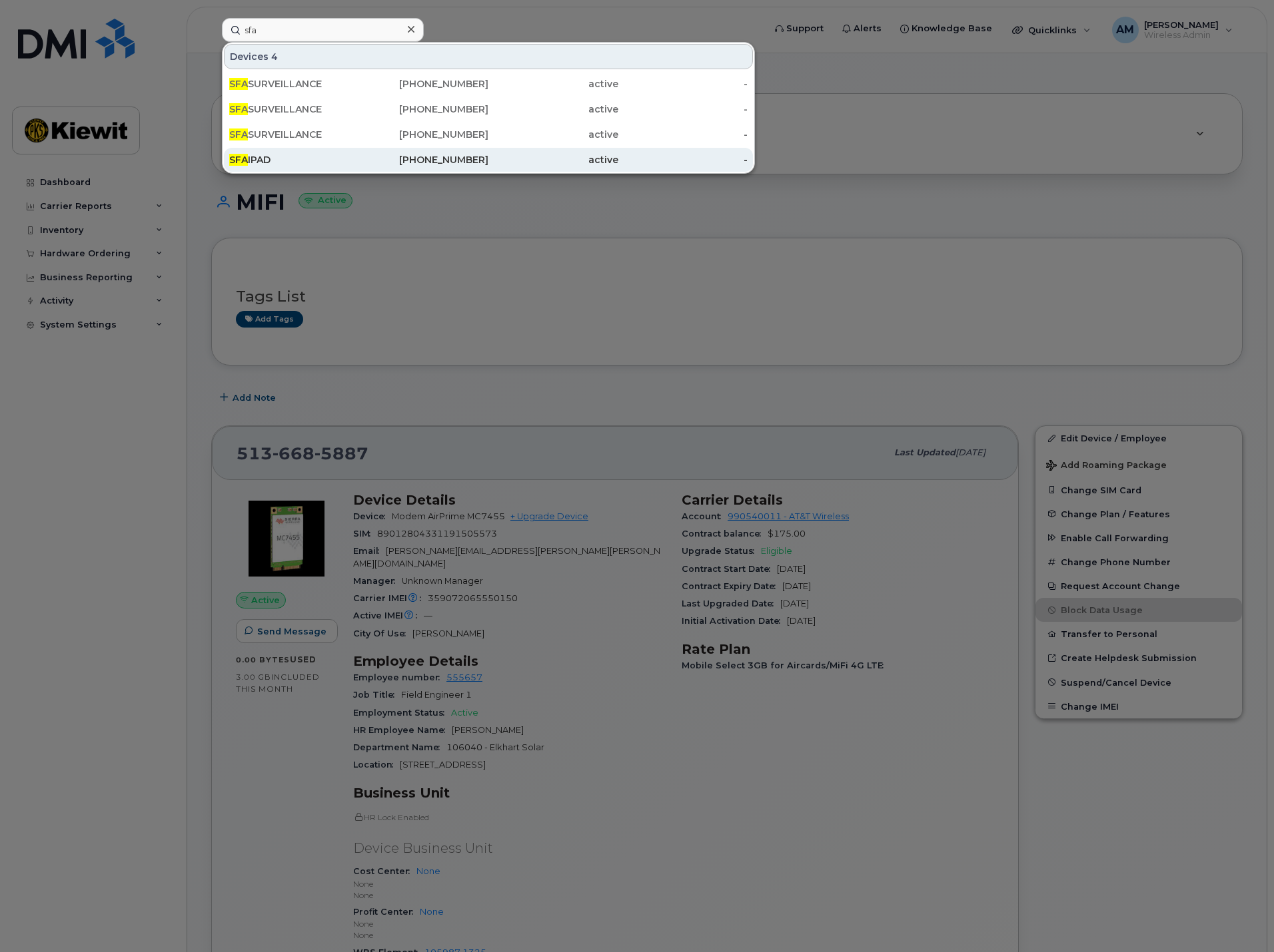
click at [327, 159] on div "SFA IPAD" at bounding box center [294, 159] width 130 height 14
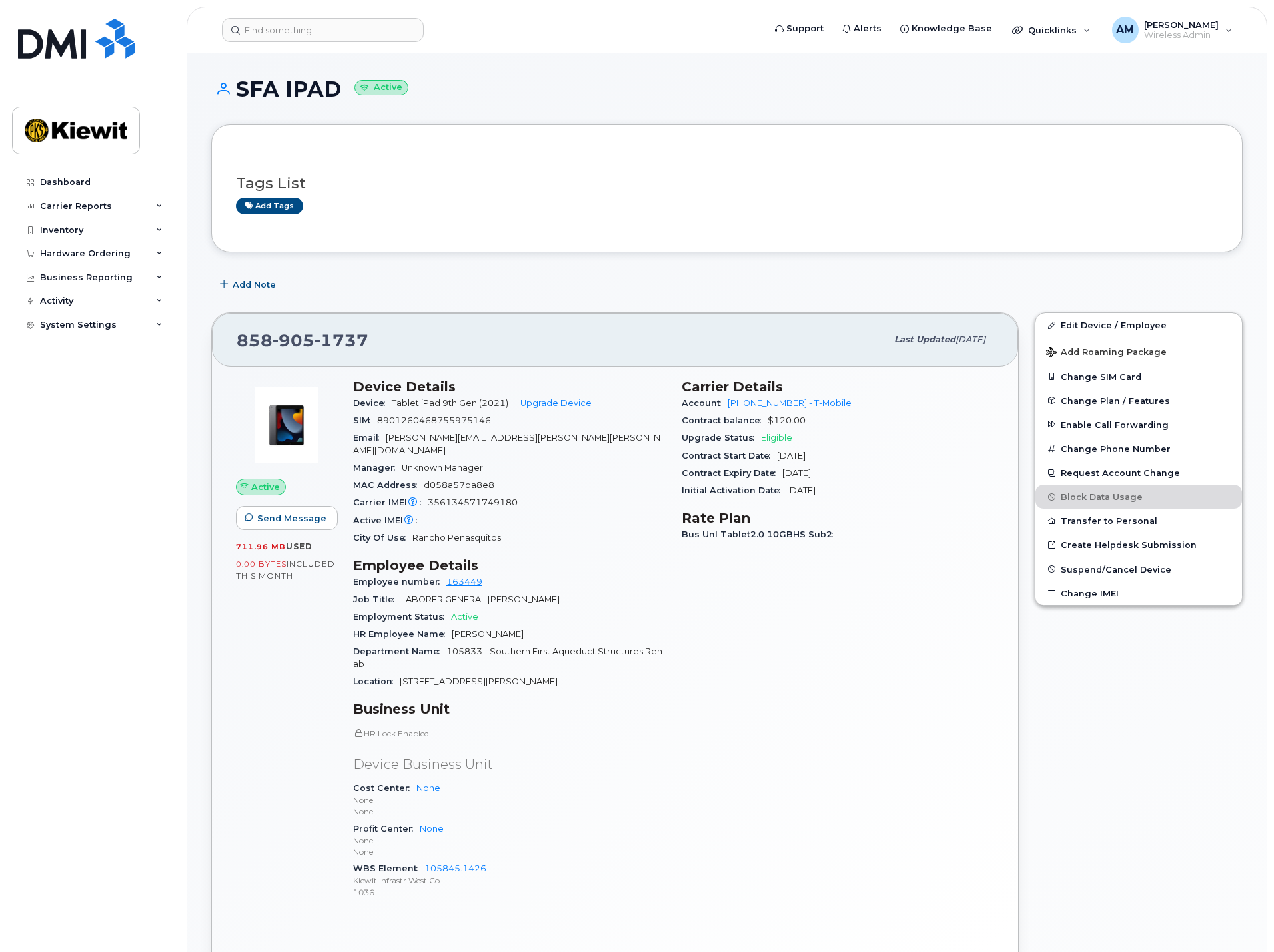
click at [739, 638] on div "Carrier Details Account [PHONE_NUMBER] - T-Mobile Contract balance $120.00 Upgr…" at bounding box center [837, 645] width 328 height 549
click at [311, 24] on input at bounding box center [323, 30] width 202 height 24
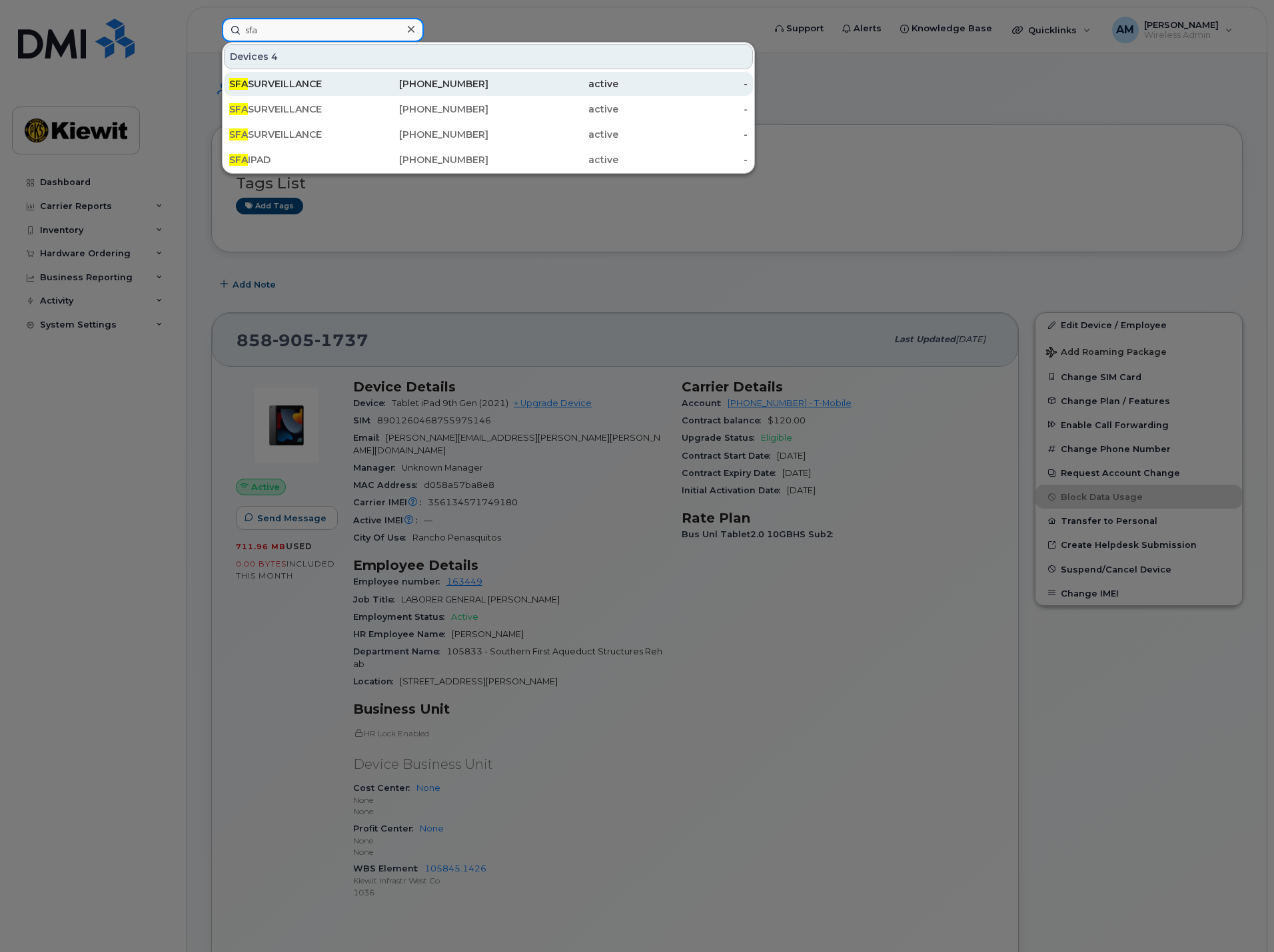
type input "sfa"
click at [327, 82] on div "SFA SURVEILLANCE" at bounding box center [294, 83] width 130 height 14
